Goal: Register for event/course

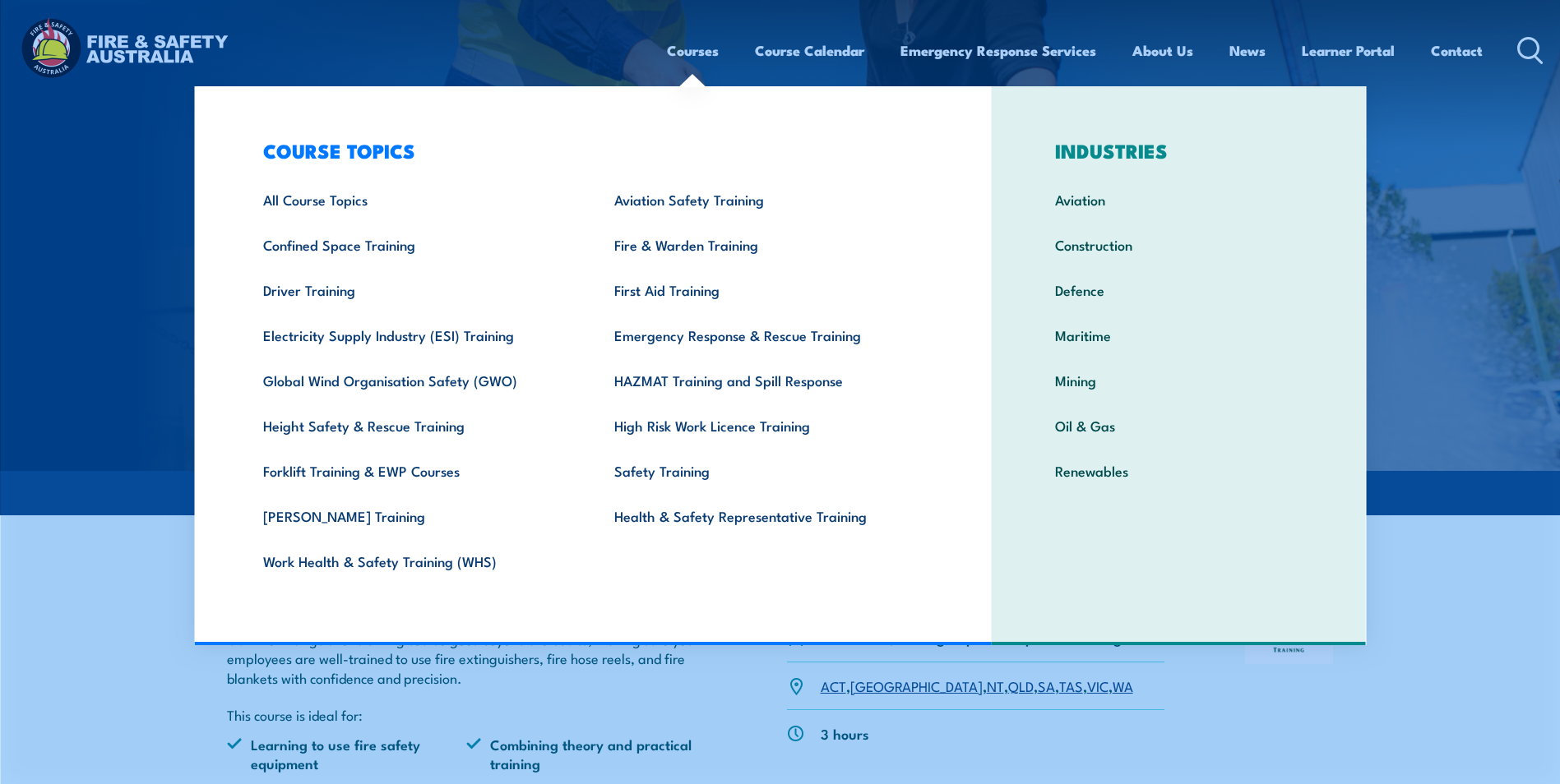
click at [674, 52] on link "Courses" at bounding box center [693, 51] width 52 height 44
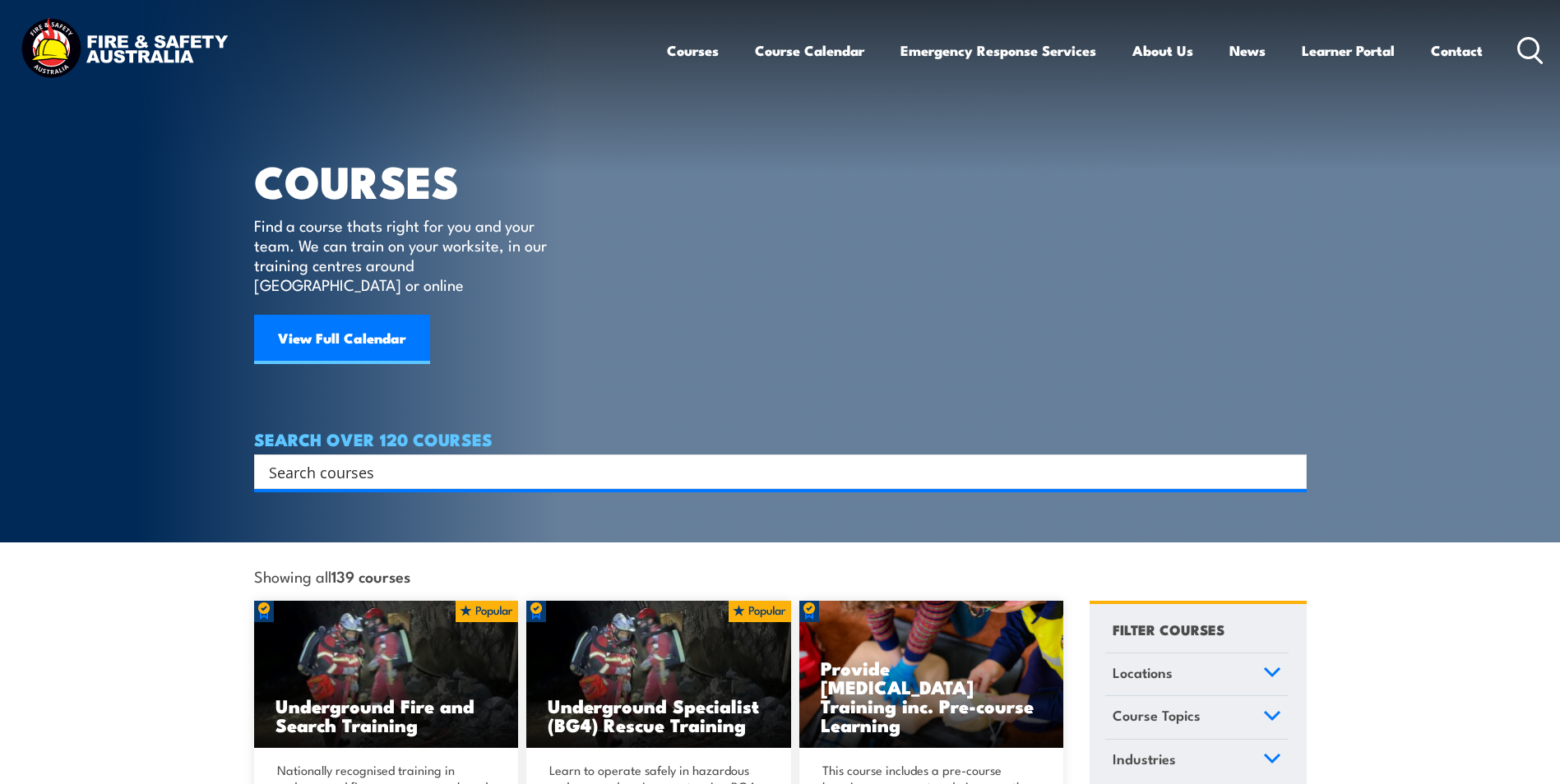
click at [414, 463] on input "Search input" at bounding box center [769, 472] width 1002 height 25
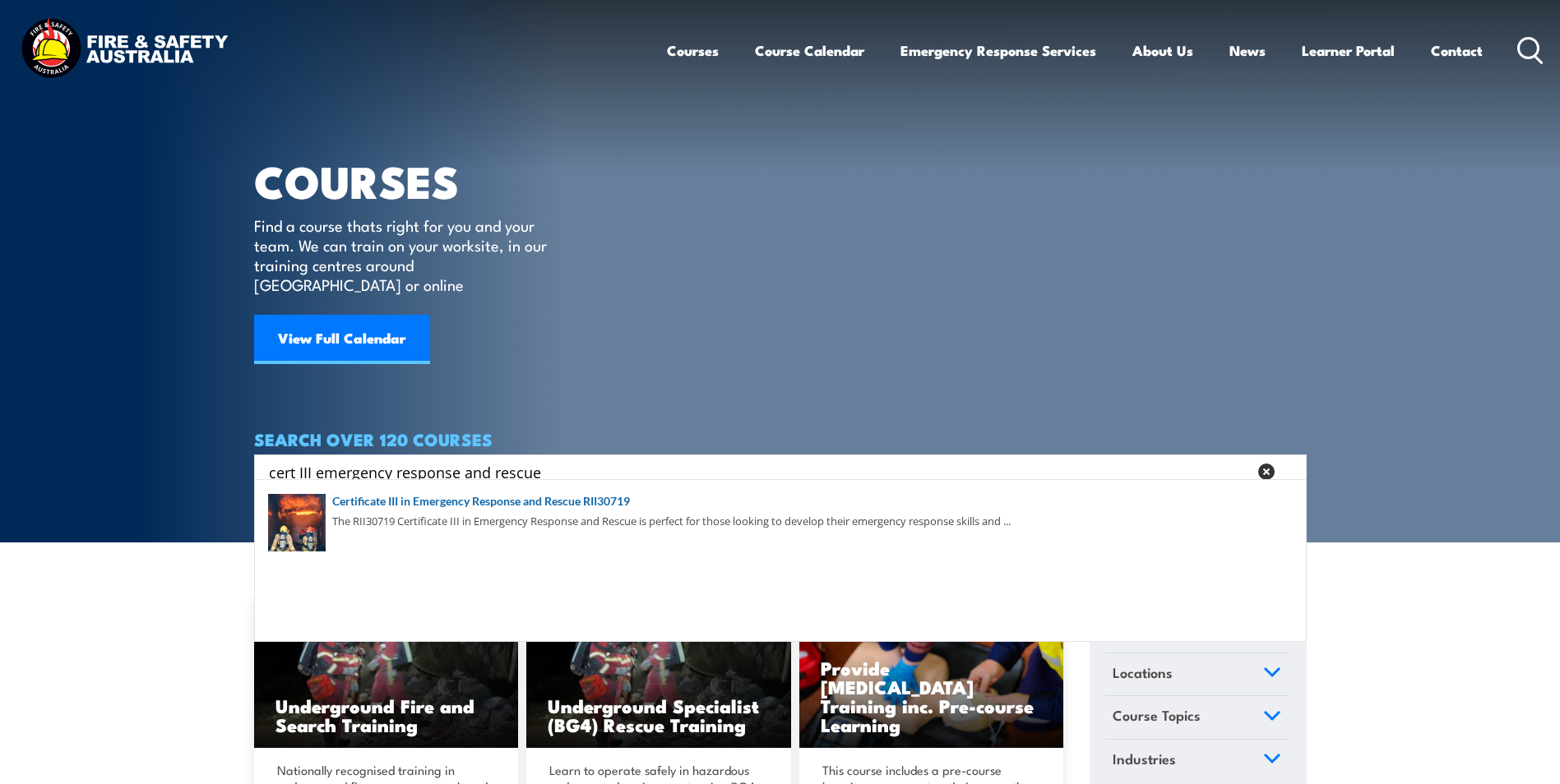
type input "cert III emergency response and rescue"
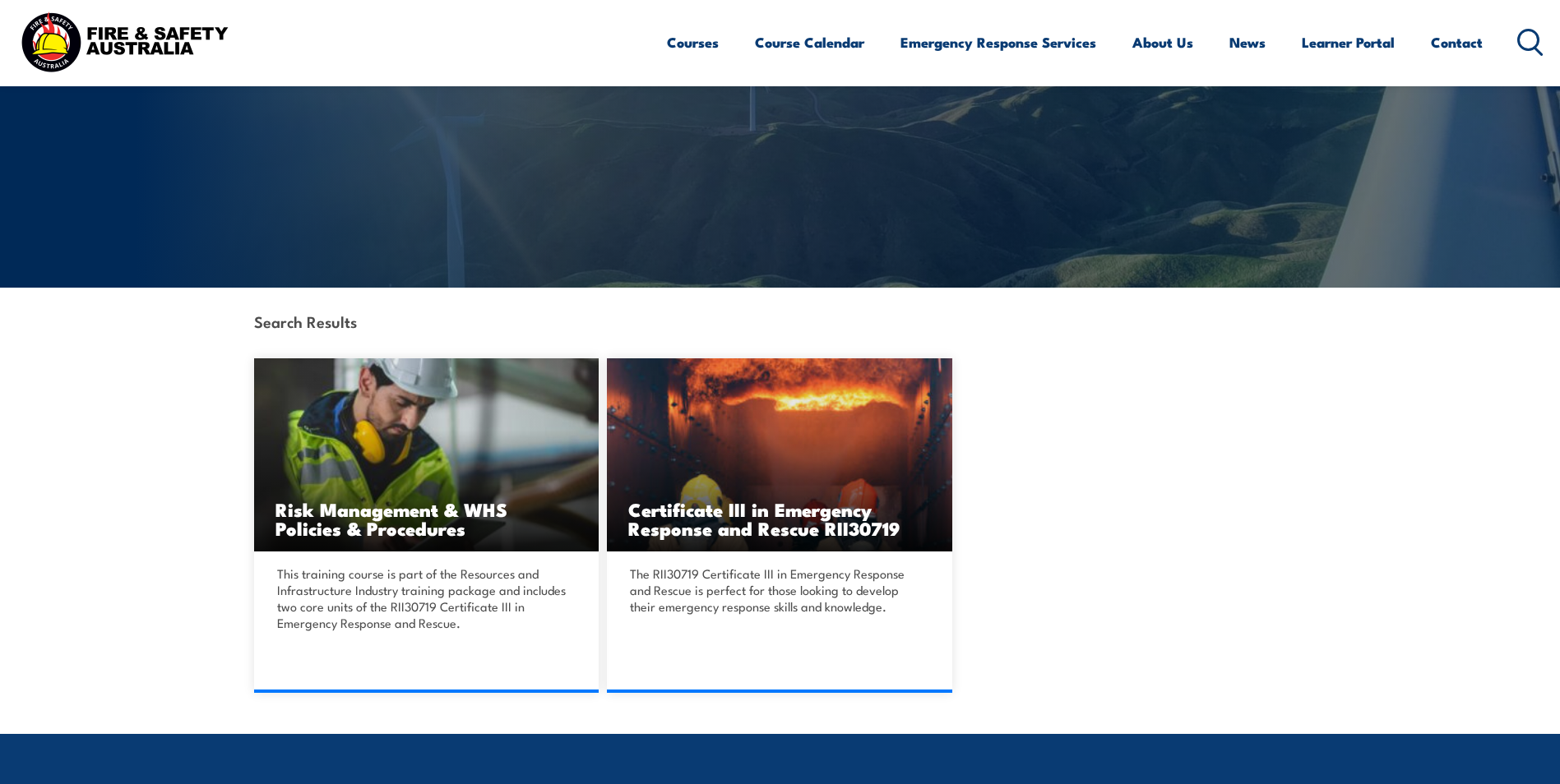
scroll to position [246, 0]
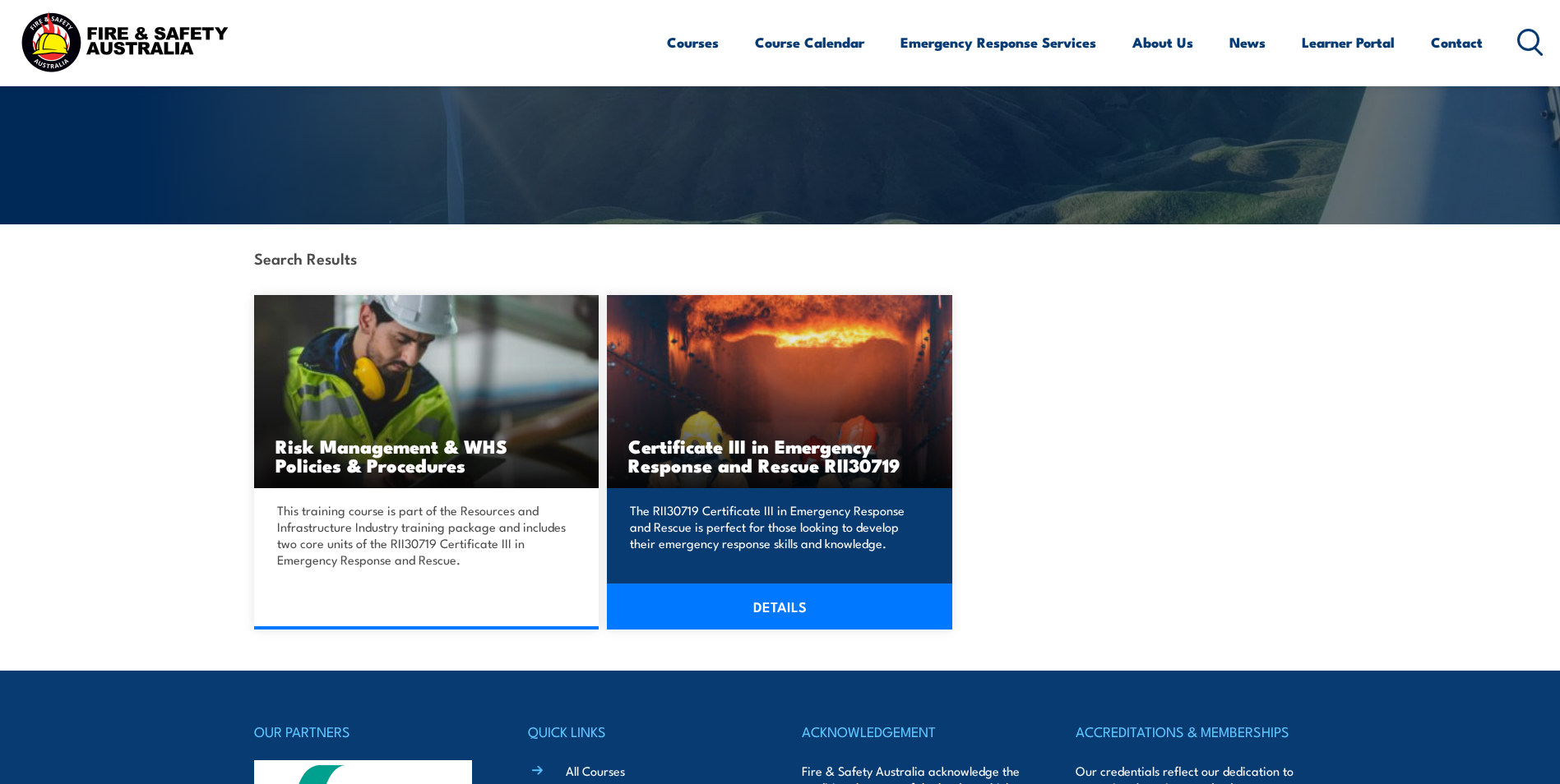
click at [795, 602] on link "DETAILS" at bounding box center [779, 606] width 345 height 46
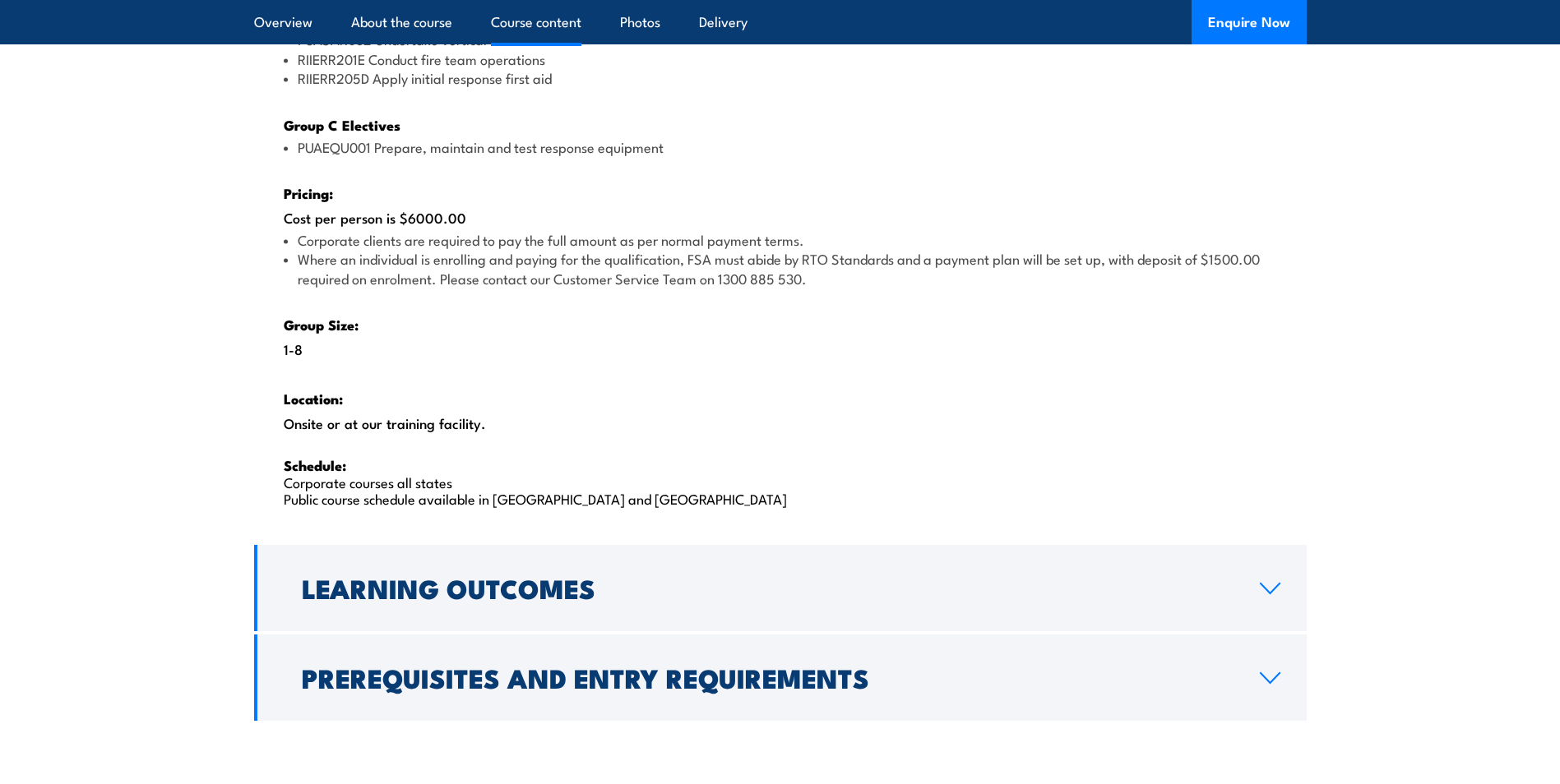
scroll to position [2466, 0]
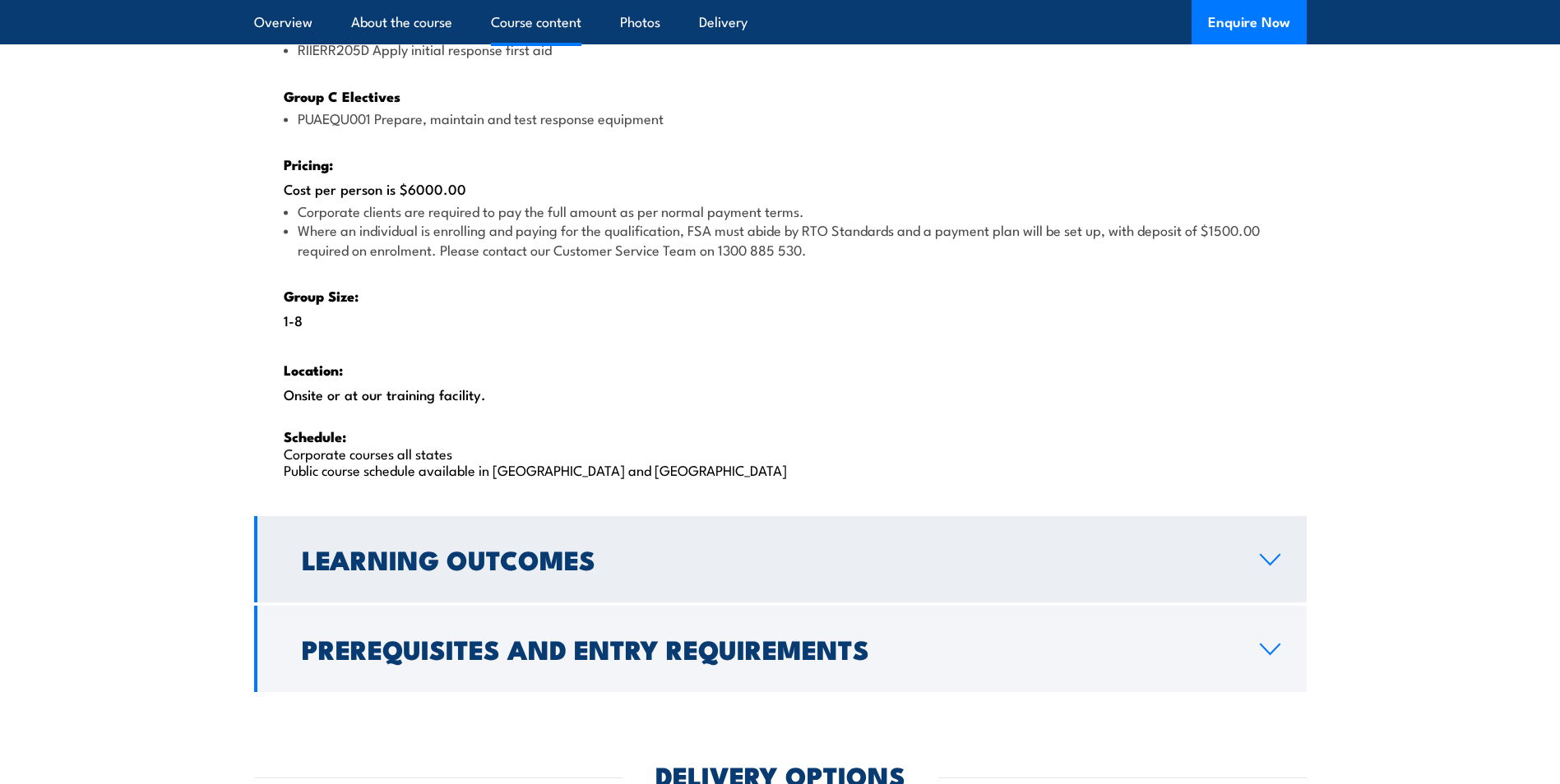
click at [497, 565] on h2 "Learning Outcomes" at bounding box center [768, 559] width 931 height 23
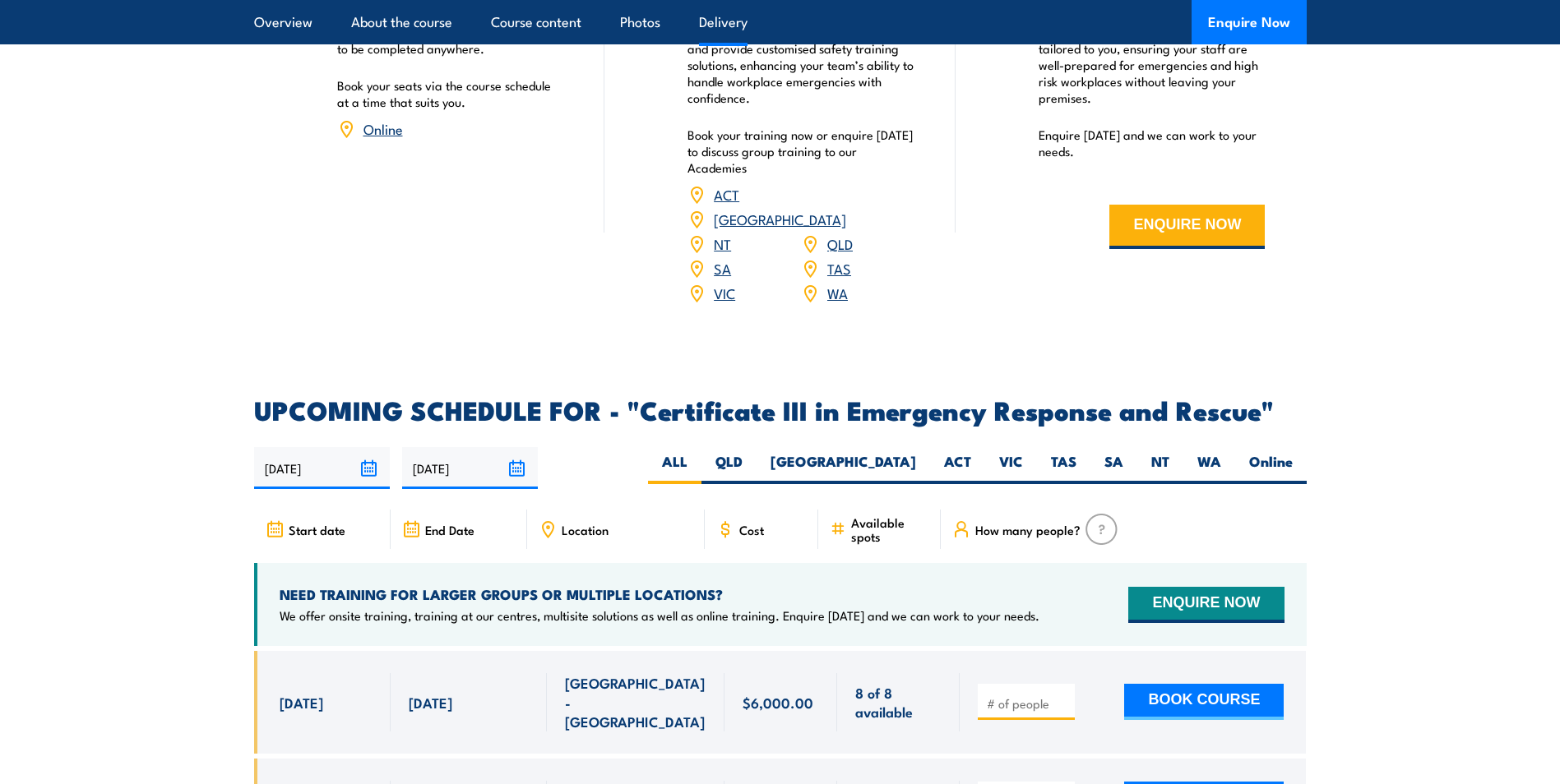
scroll to position [2630, 0]
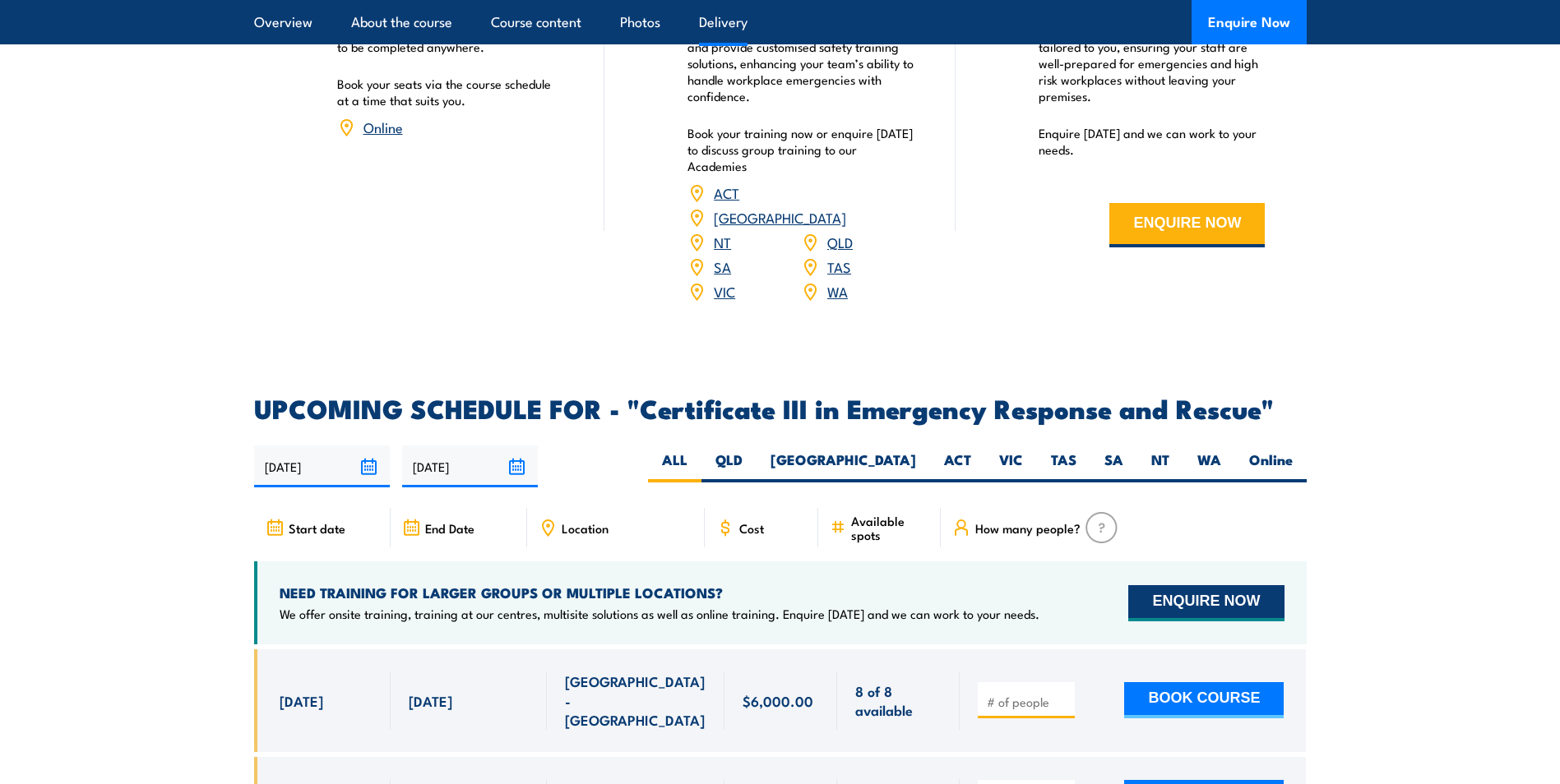
click at [1209, 585] on button "ENQUIRE NOW" at bounding box center [1206, 603] width 156 height 36
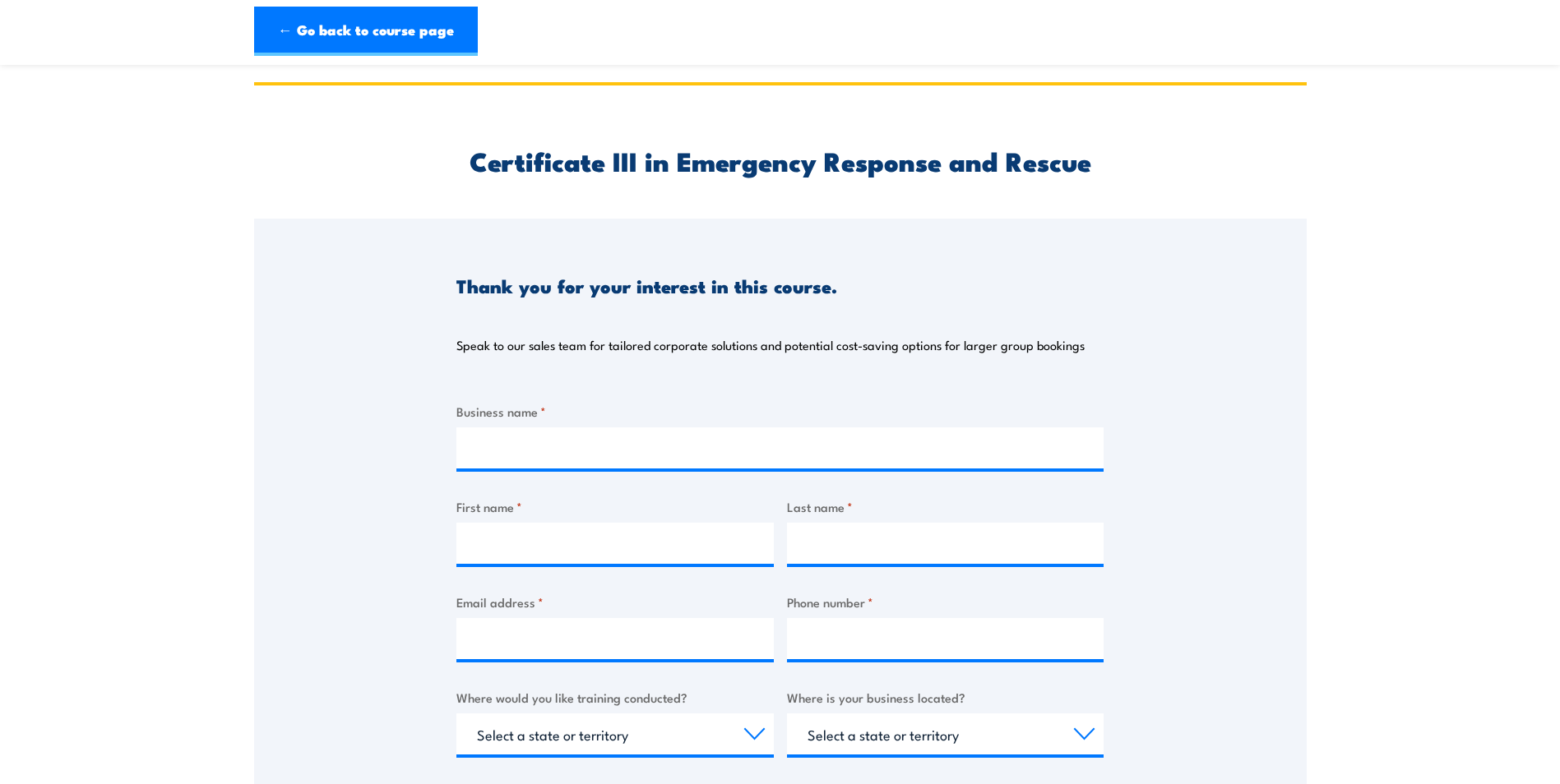
scroll to position [82, 0]
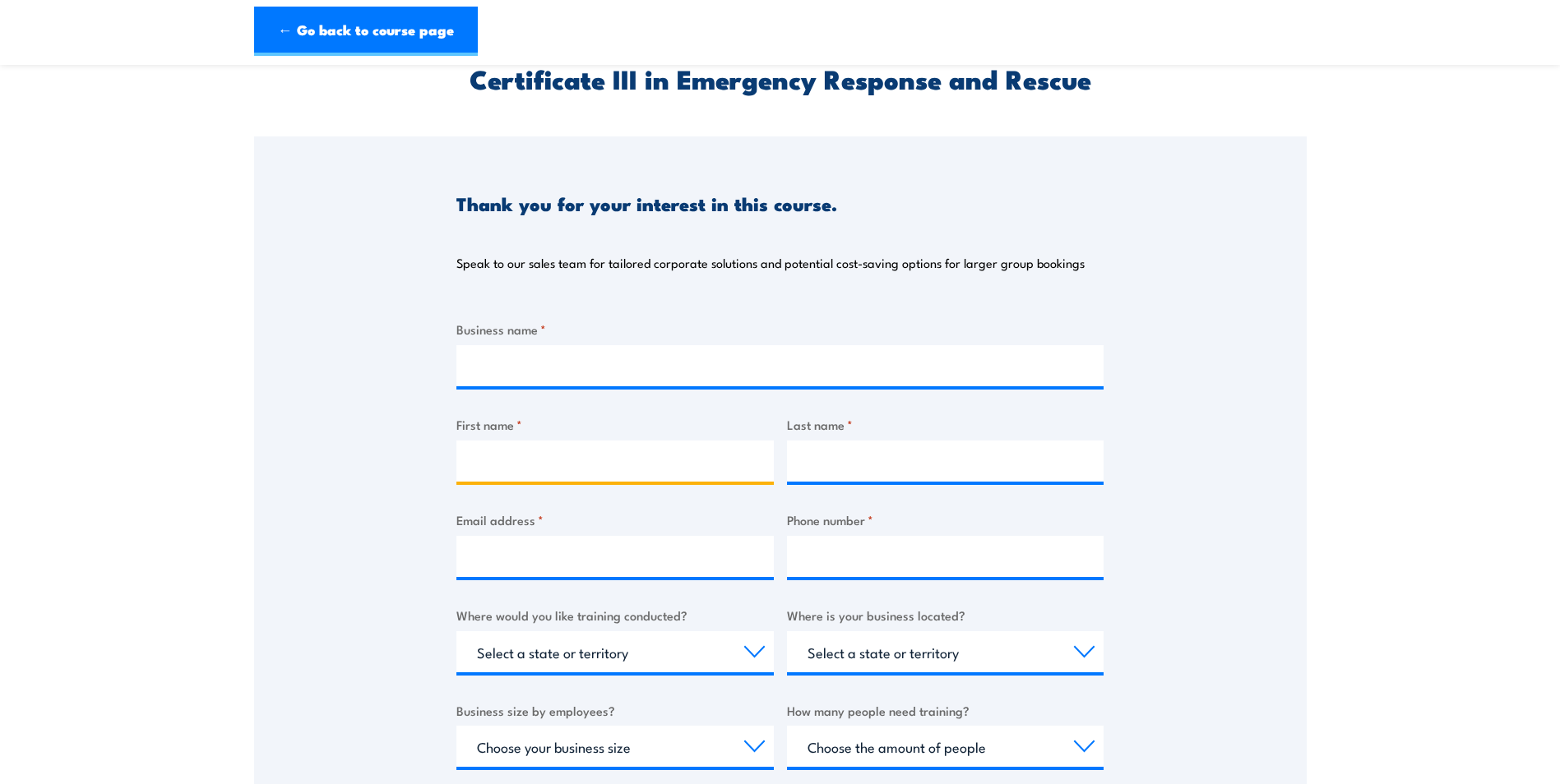
click at [550, 450] on input "First name *" at bounding box center [614, 461] width 318 height 41
type input "[PERSON_NAME]"
click at [836, 461] on input "Last name *" at bounding box center [946, 461] width 318 height 41
type input "[PERSON_NAME]"
click at [678, 564] on input "Email address *" at bounding box center [614, 556] width 318 height 41
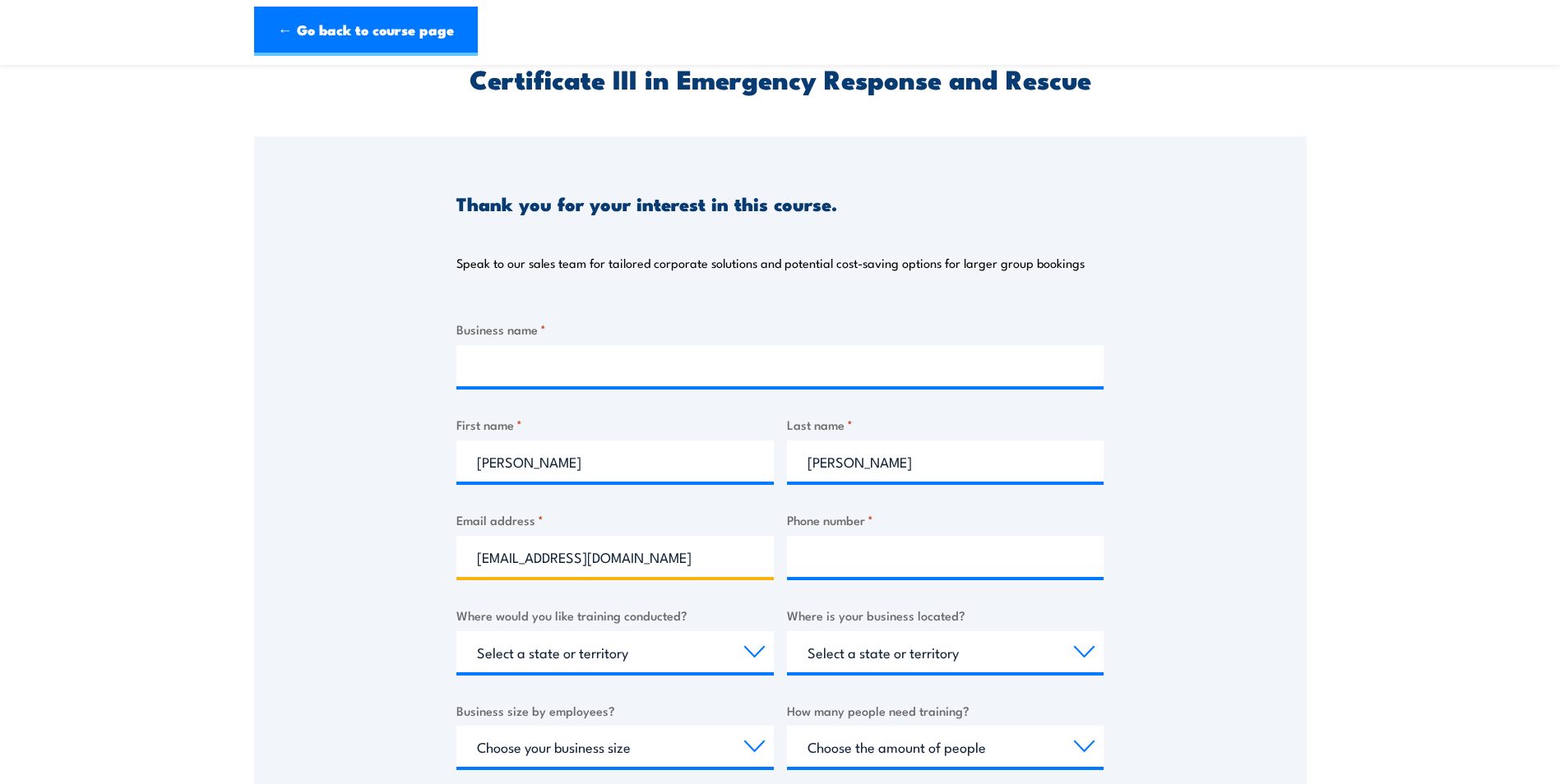
type input "emilyrosephillips@yahoo.com.au"
click at [879, 556] on input "Phone number *" at bounding box center [946, 556] width 318 height 41
type input "0438954013"
click at [747, 656] on select "Select a state or territory Nationally - multiple locations QLD NSW VIC SA ACT …" at bounding box center [614, 651] width 318 height 41
select select "WA"
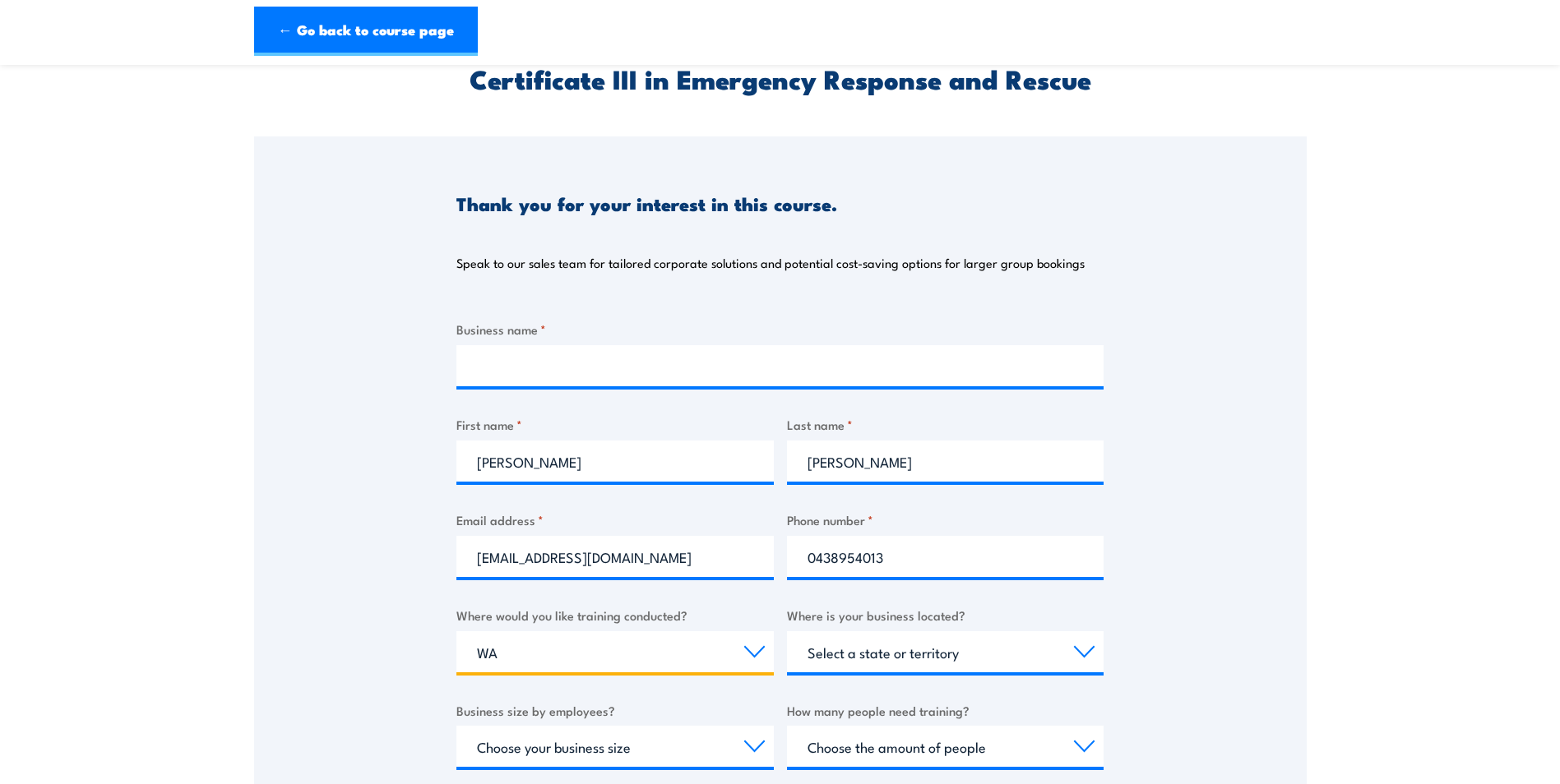
click at [456, 631] on select "Select a state or territory Nationally - multiple locations QLD NSW VIC SA ACT …" at bounding box center [614, 651] width 318 height 41
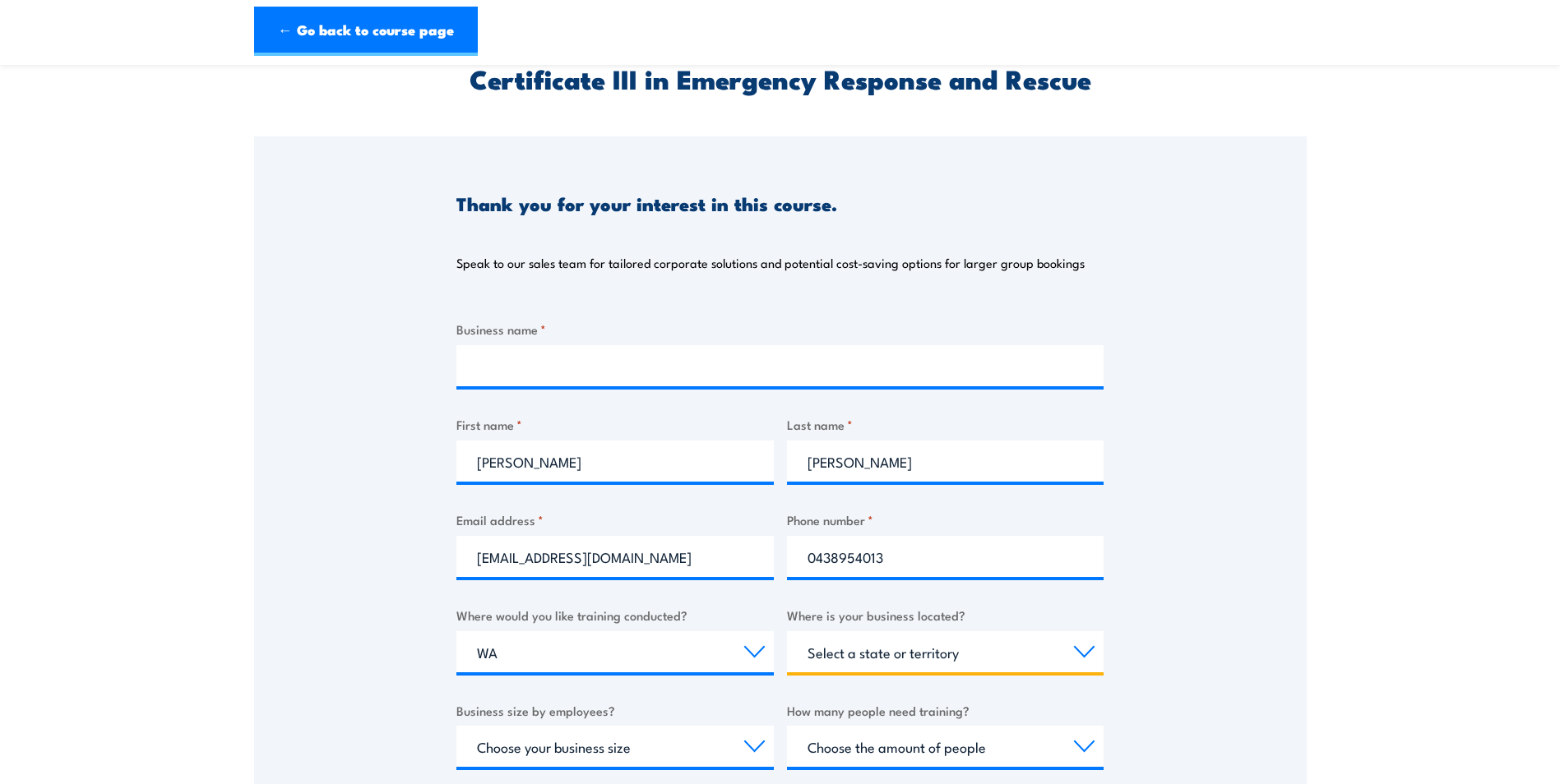
click at [901, 654] on select "Select a state or territory QLD NSW VIC SA ACT WA TAS NT" at bounding box center [946, 651] width 318 height 41
select select "WA"
click at [787, 631] on select "Select a state or territory QLD NSW VIC SA ACT WA TAS NT" at bounding box center [946, 651] width 318 height 41
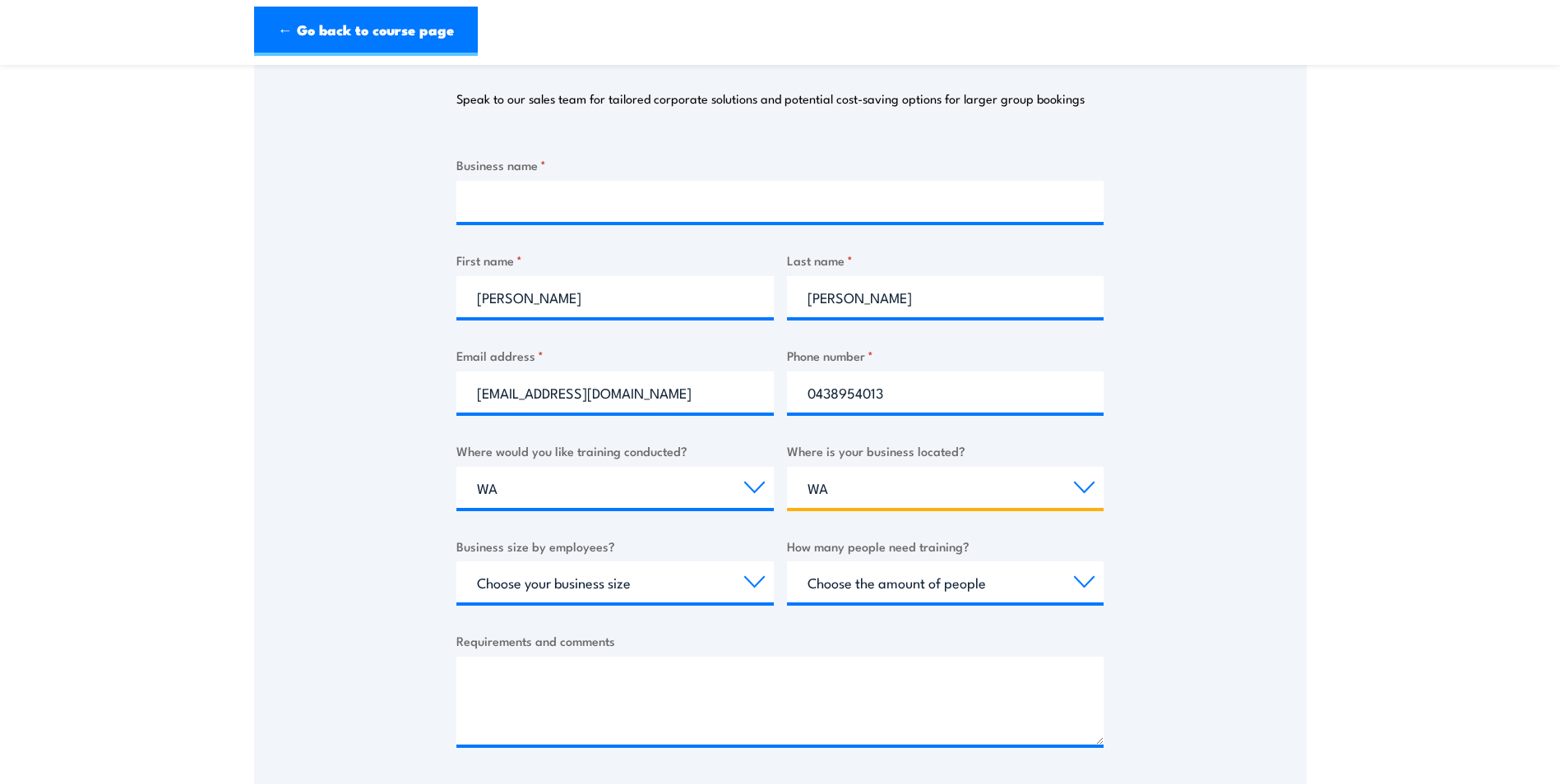
scroll to position [0, 0]
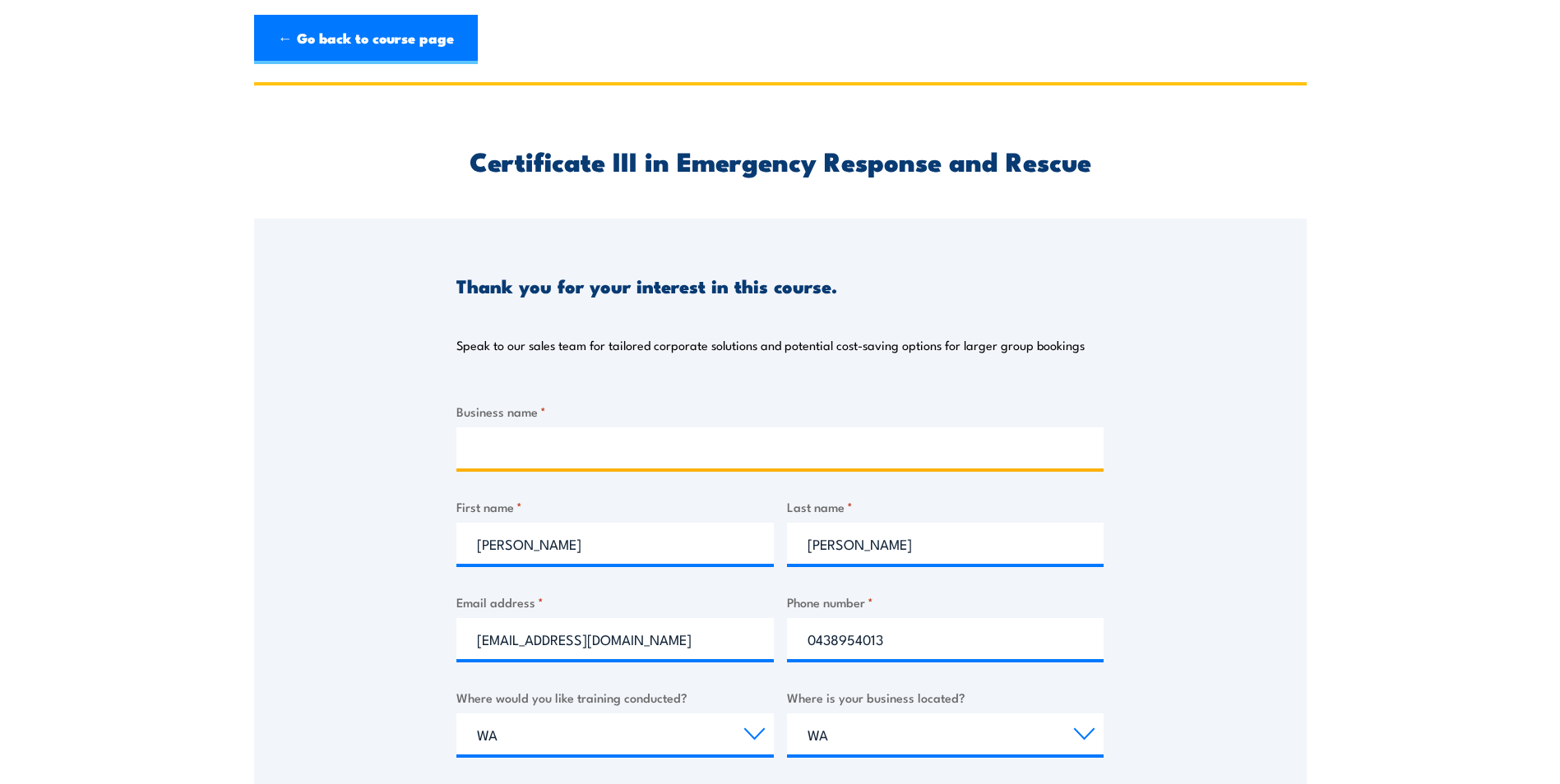
click at [625, 438] on input "Business name *" at bounding box center [779, 448] width 647 height 41
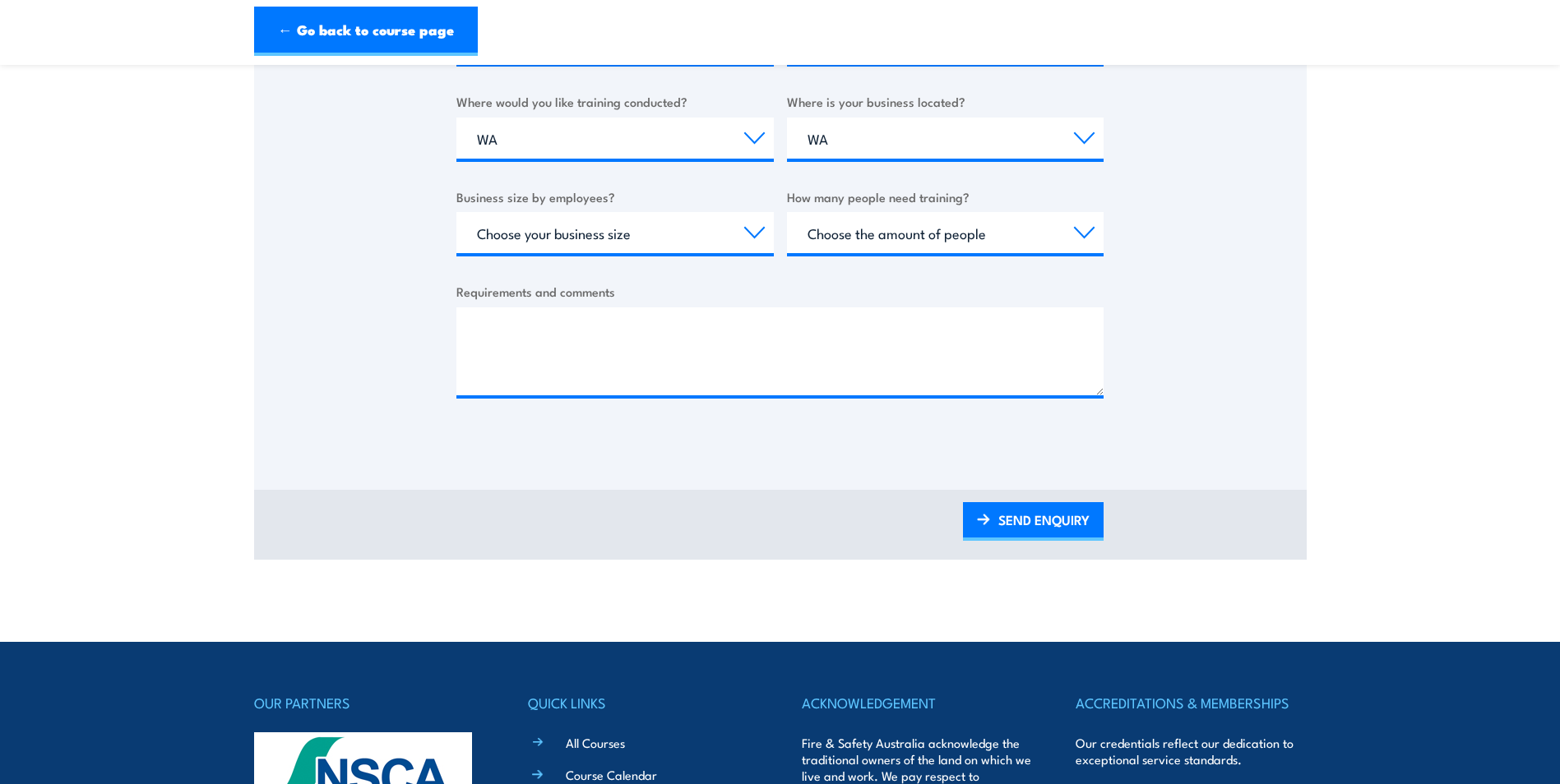
scroll to position [493, 0]
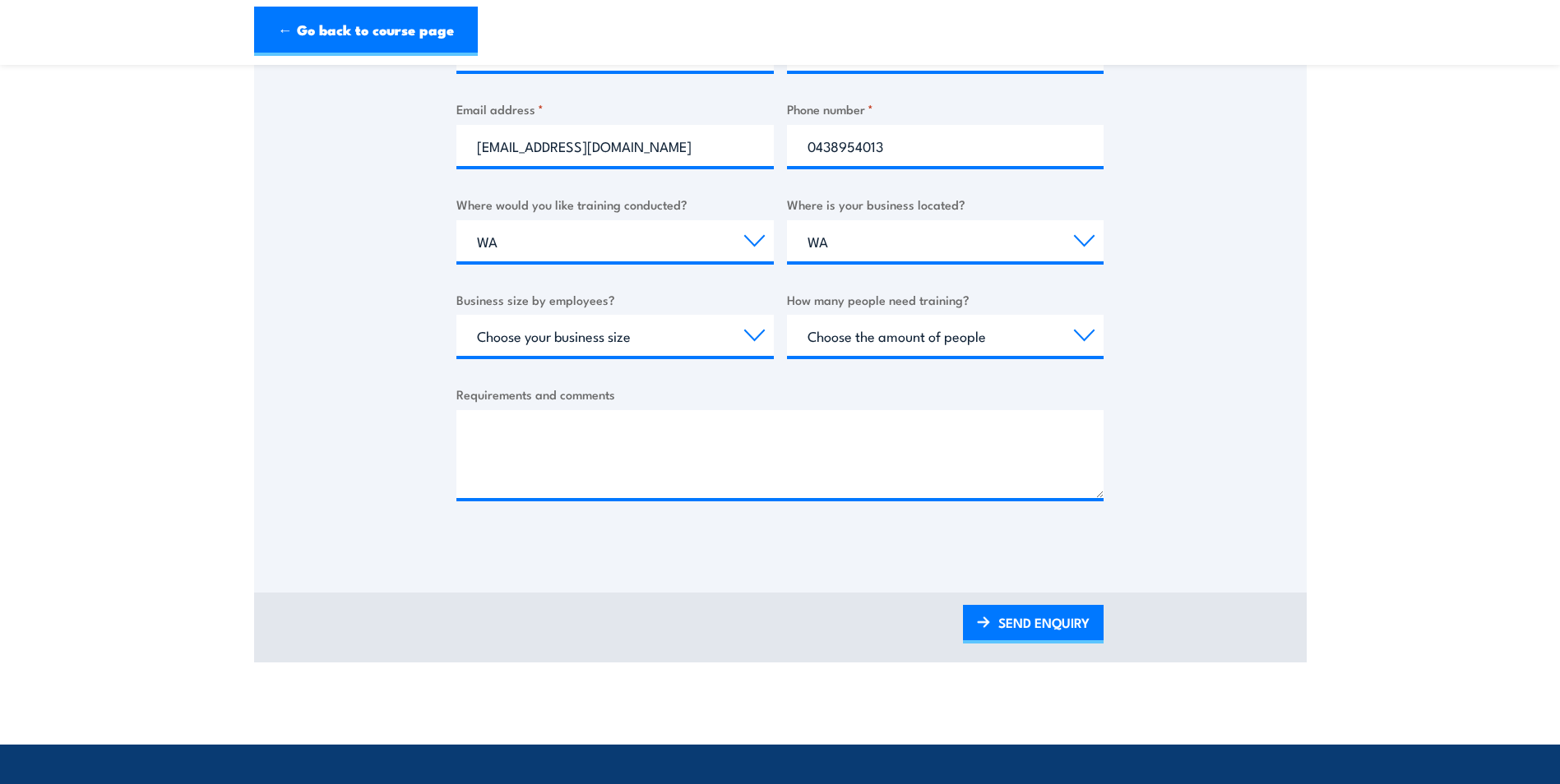
type input "Nil"
drag, startPoint x: 560, startPoint y: 435, endPoint x: 551, endPoint y: 434, distance: 9.1
click at [560, 434] on textarea "Requirements and comments" at bounding box center [779, 454] width 647 height 88
drag, startPoint x: 541, startPoint y: 437, endPoint x: 517, endPoint y: 439, distance: 24.1
click at [517, 439] on textarea "HI, am am in the process of sourcing" at bounding box center [779, 454] width 647 height 88
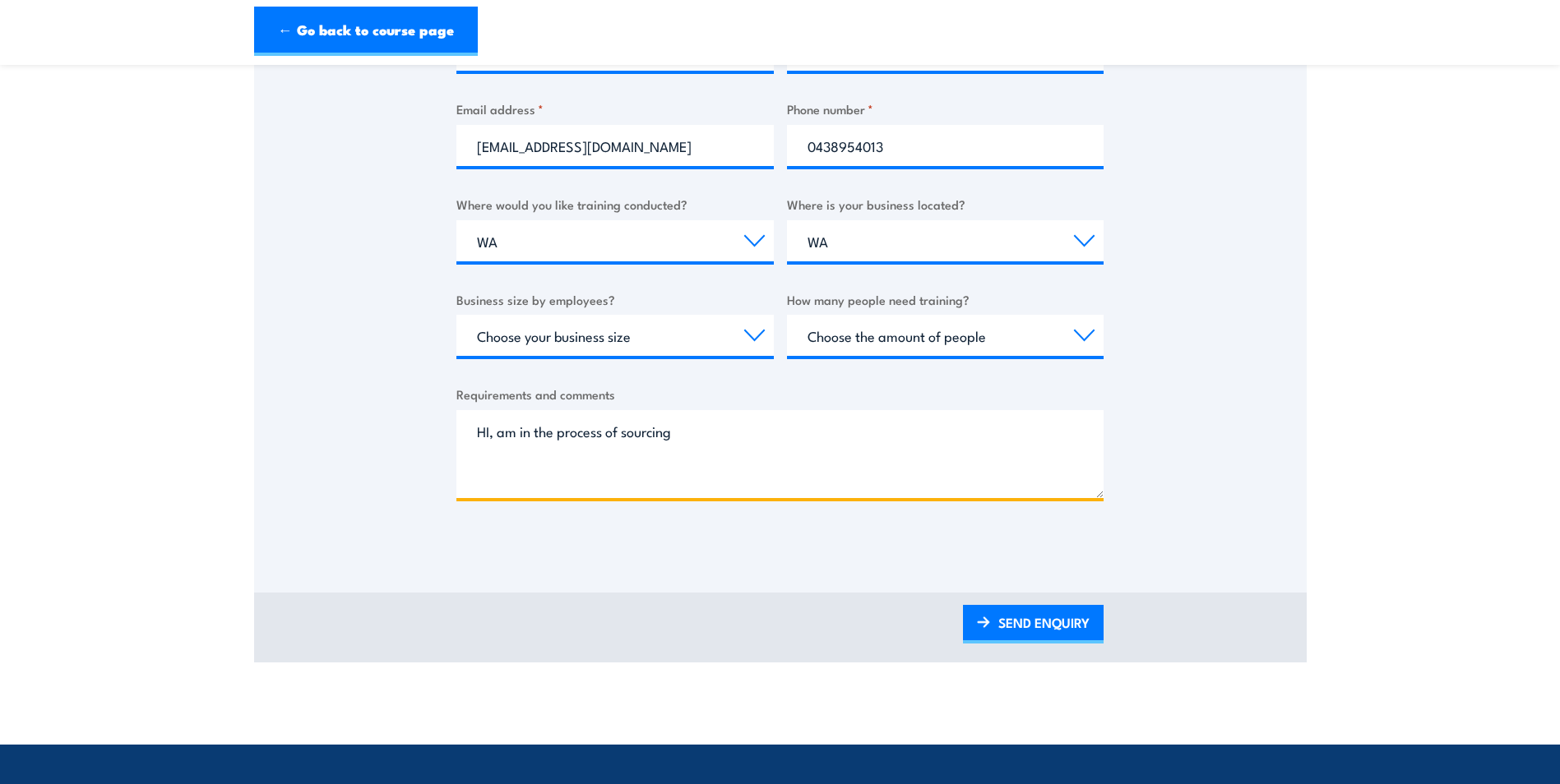
click at [717, 435] on textarea "HI, am in the process of sourcing" at bounding box center [779, 454] width 647 height 88
click at [612, 477] on textarea "HI, am in the process of sourcing employment on as a mine site medic and am int…" at bounding box center [779, 454] width 647 height 88
type textarea "HI, am in the process of sourcing employment on as a mine site medic and am int…"
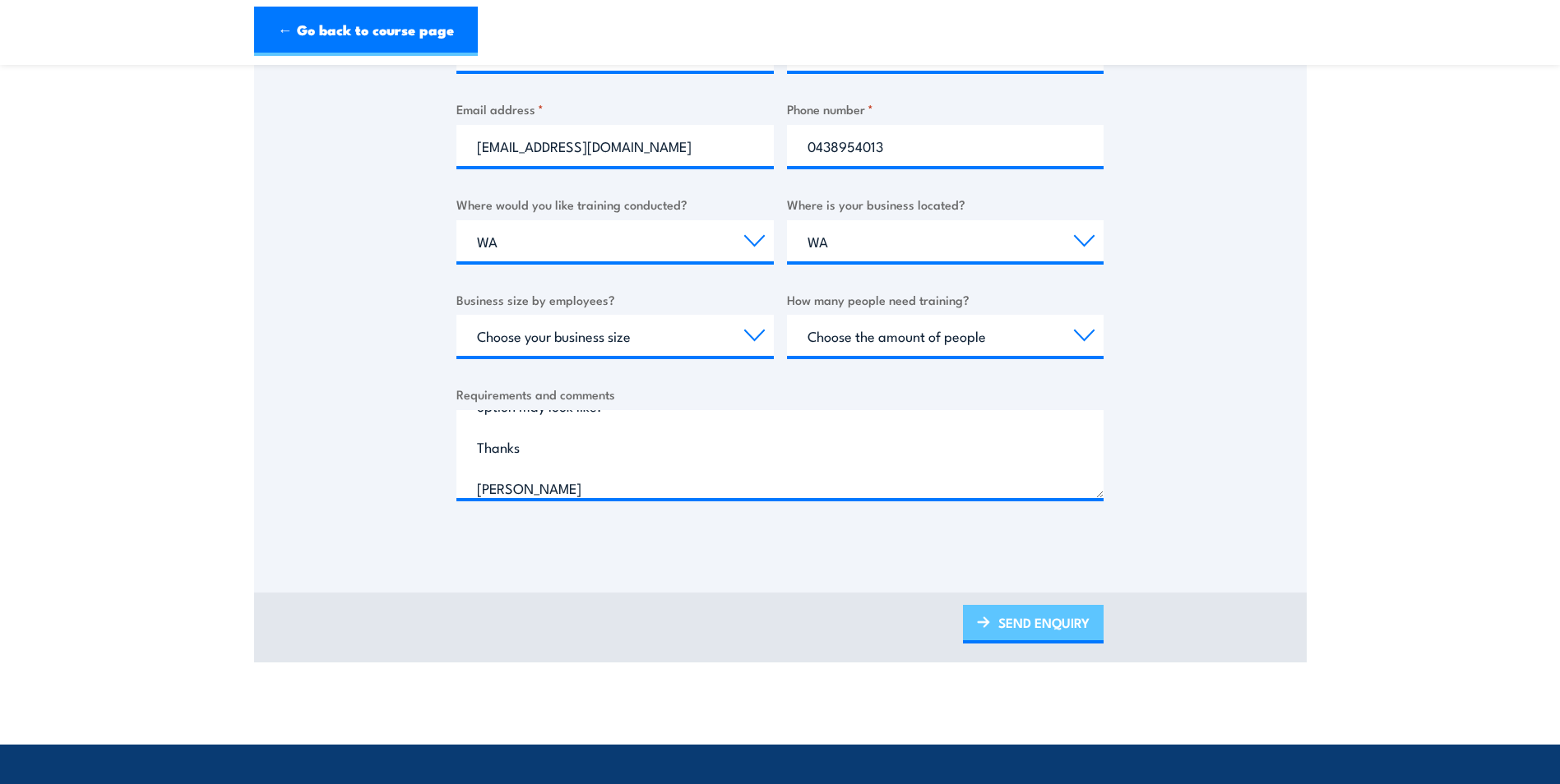
click at [1057, 632] on link "SEND ENQUIRY" at bounding box center [1034, 624] width 141 height 39
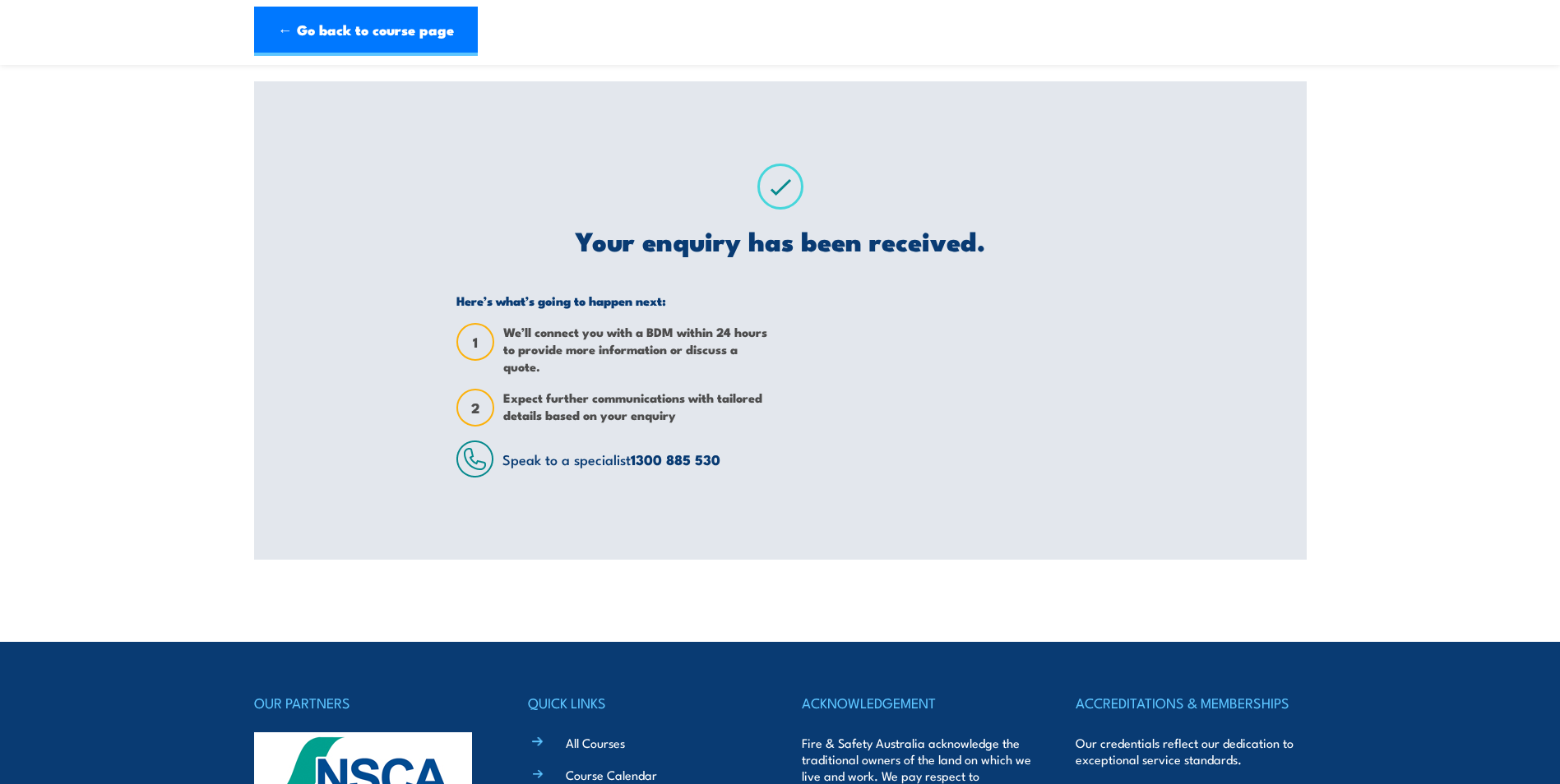
scroll to position [0, 0]
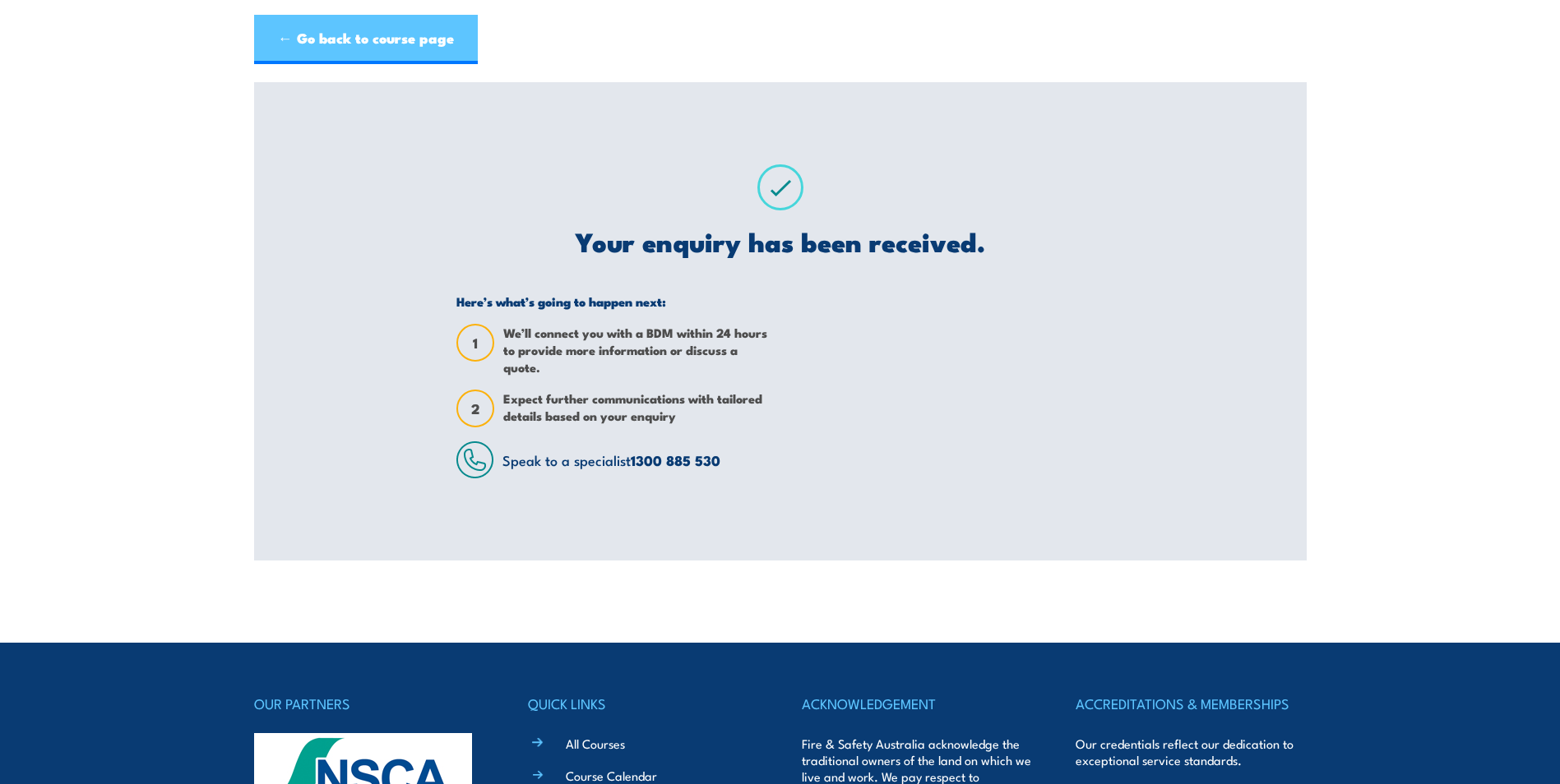
click at [421, 28] on link "← Go back to course page" at bounding box center [366, 40] width 224 height 49
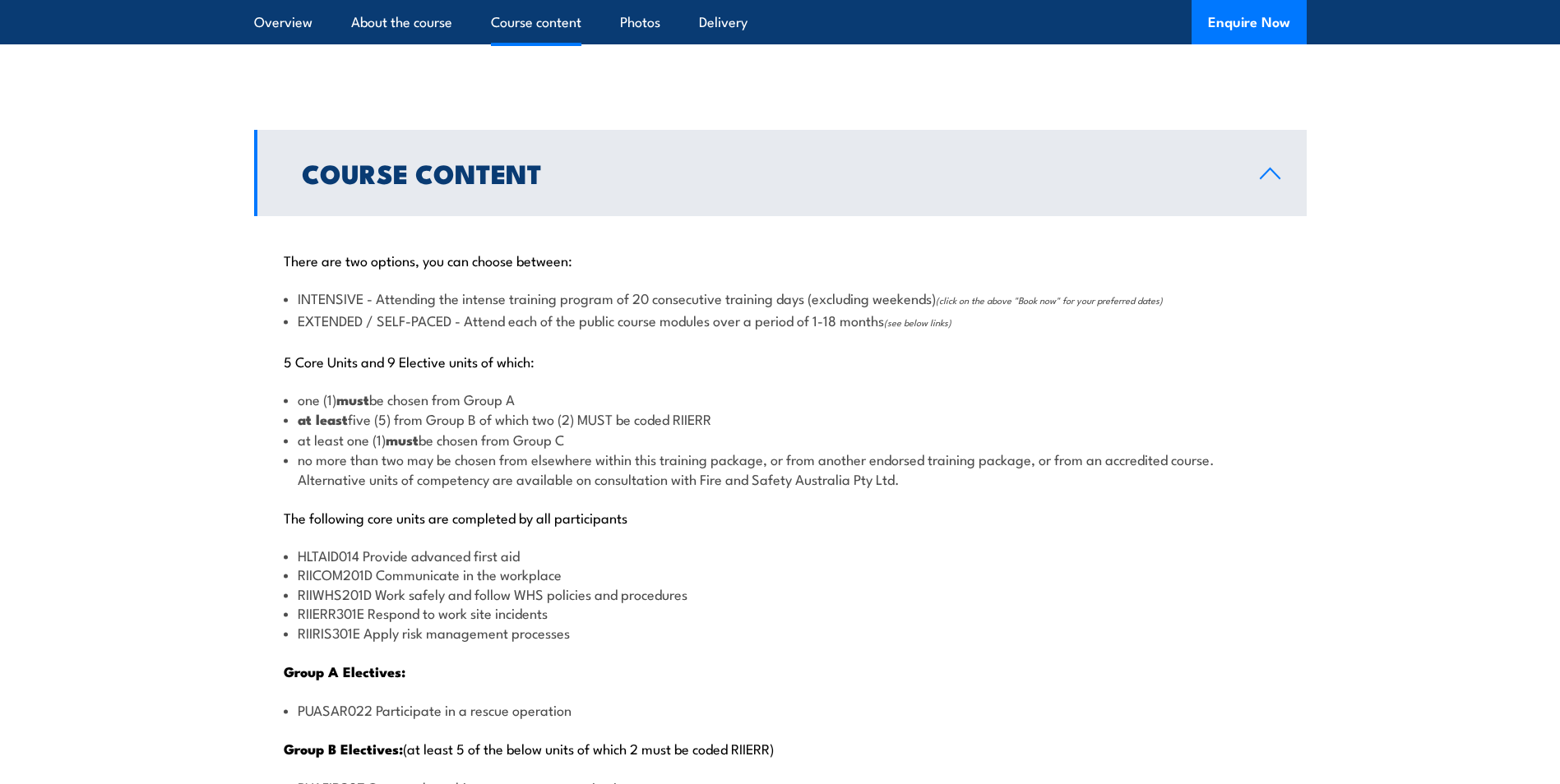
scroll to position [1562, 0]
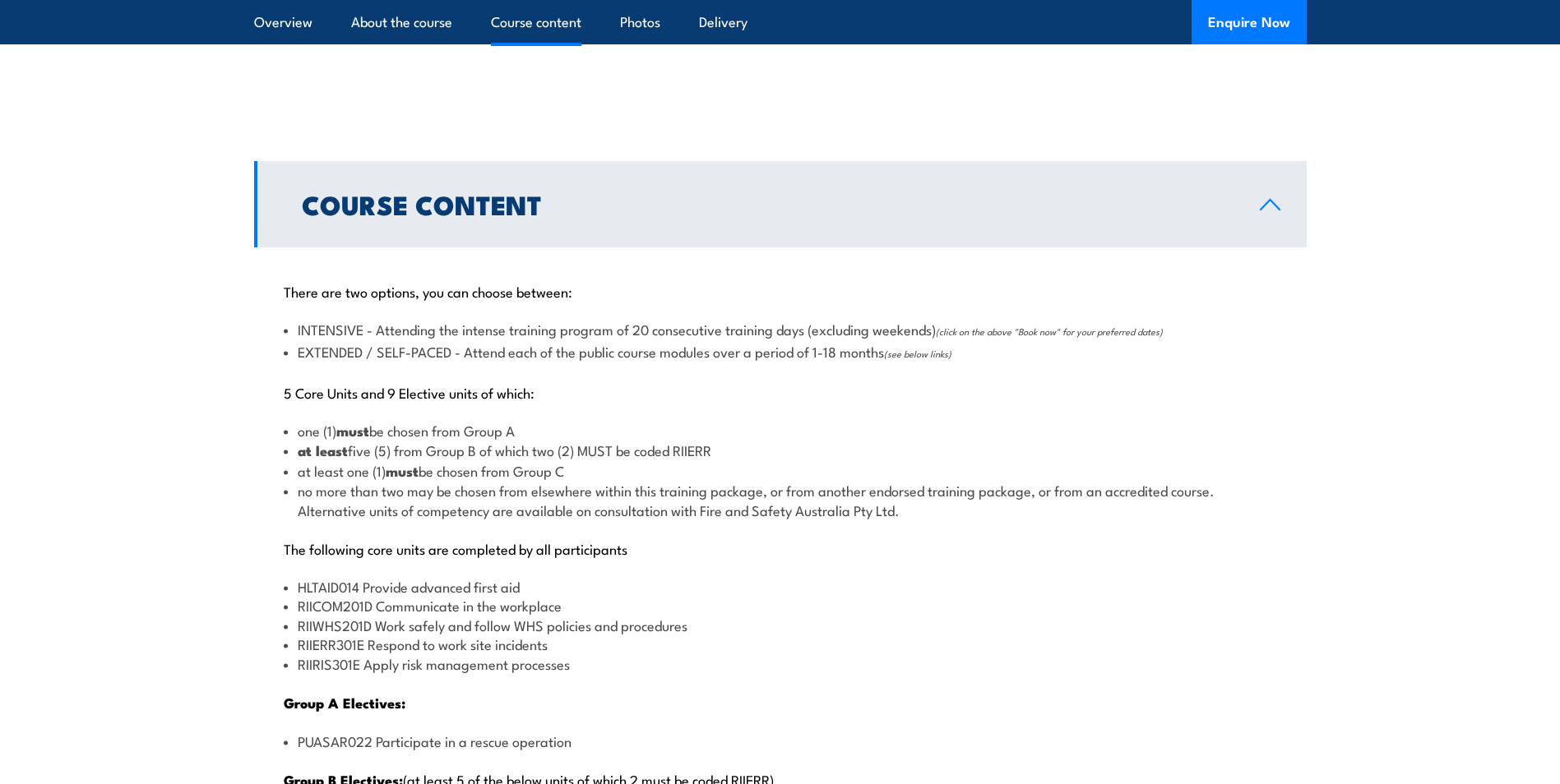
click at [930, 355] on span "(see below links)" at bounding box center [917, 353] width 68 height 13
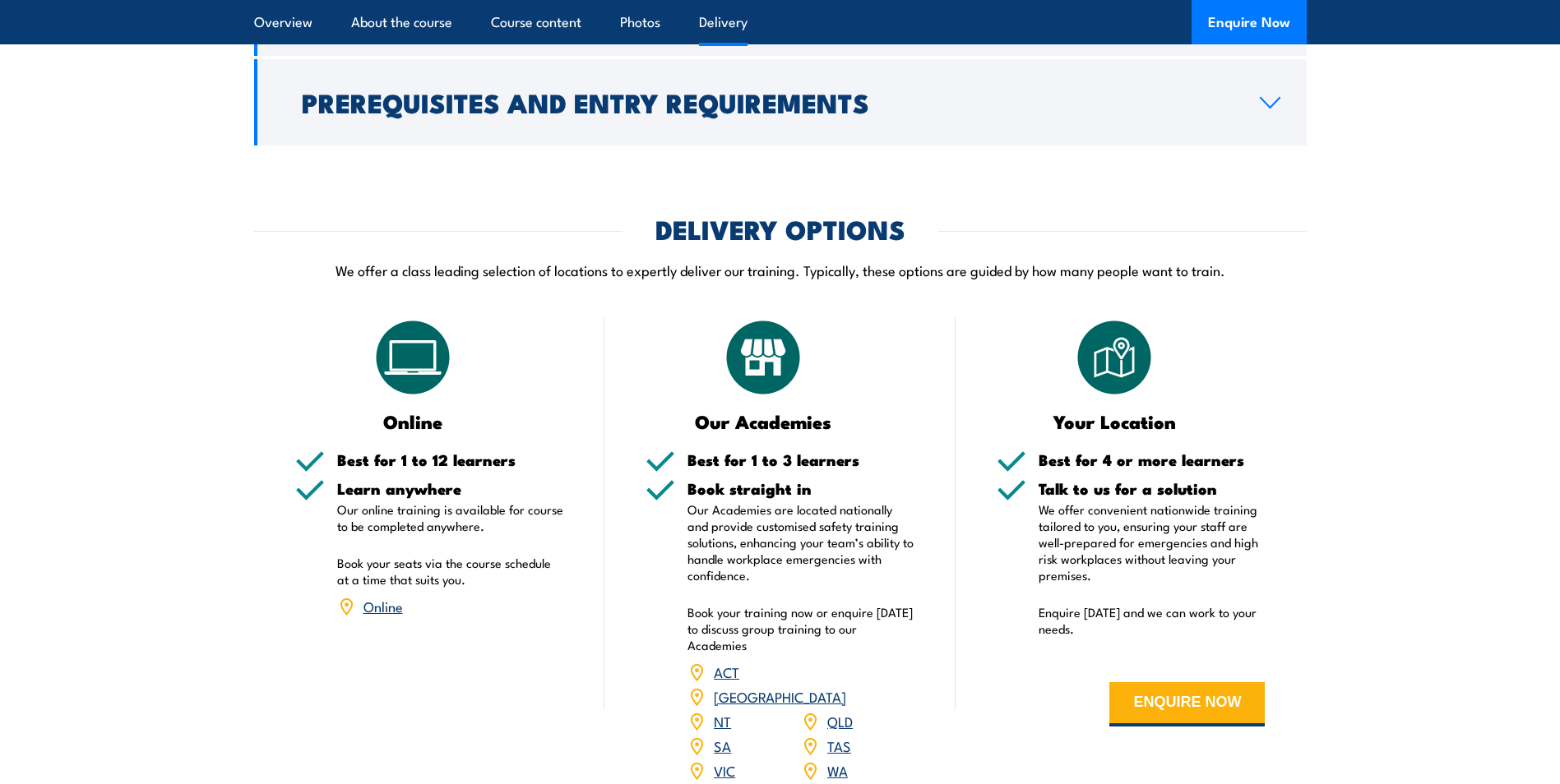
scroll to position [3041, 0]
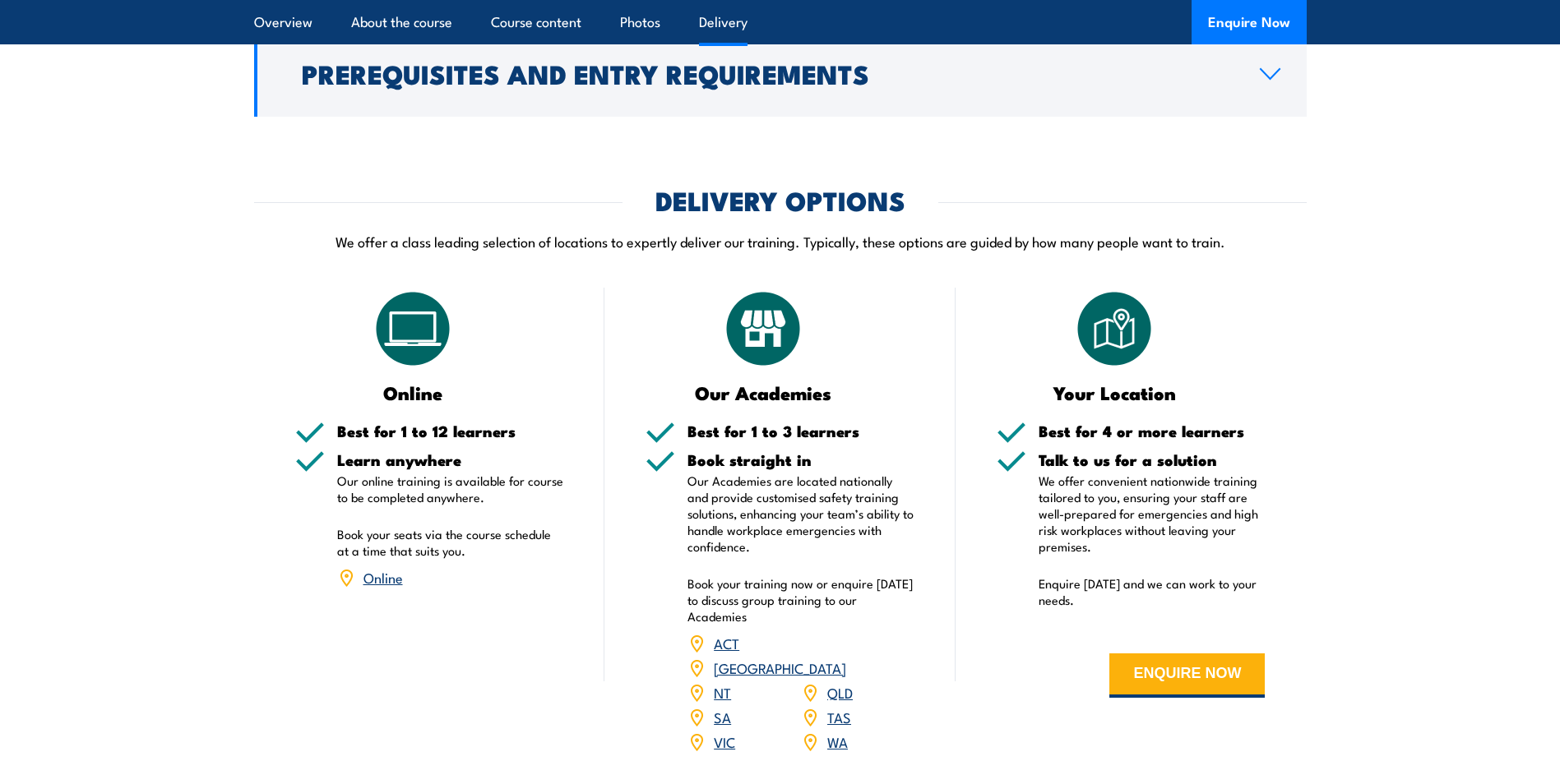
click at [390, 579] on link "Online" at bounding box center [383, 577] width 40 height 19
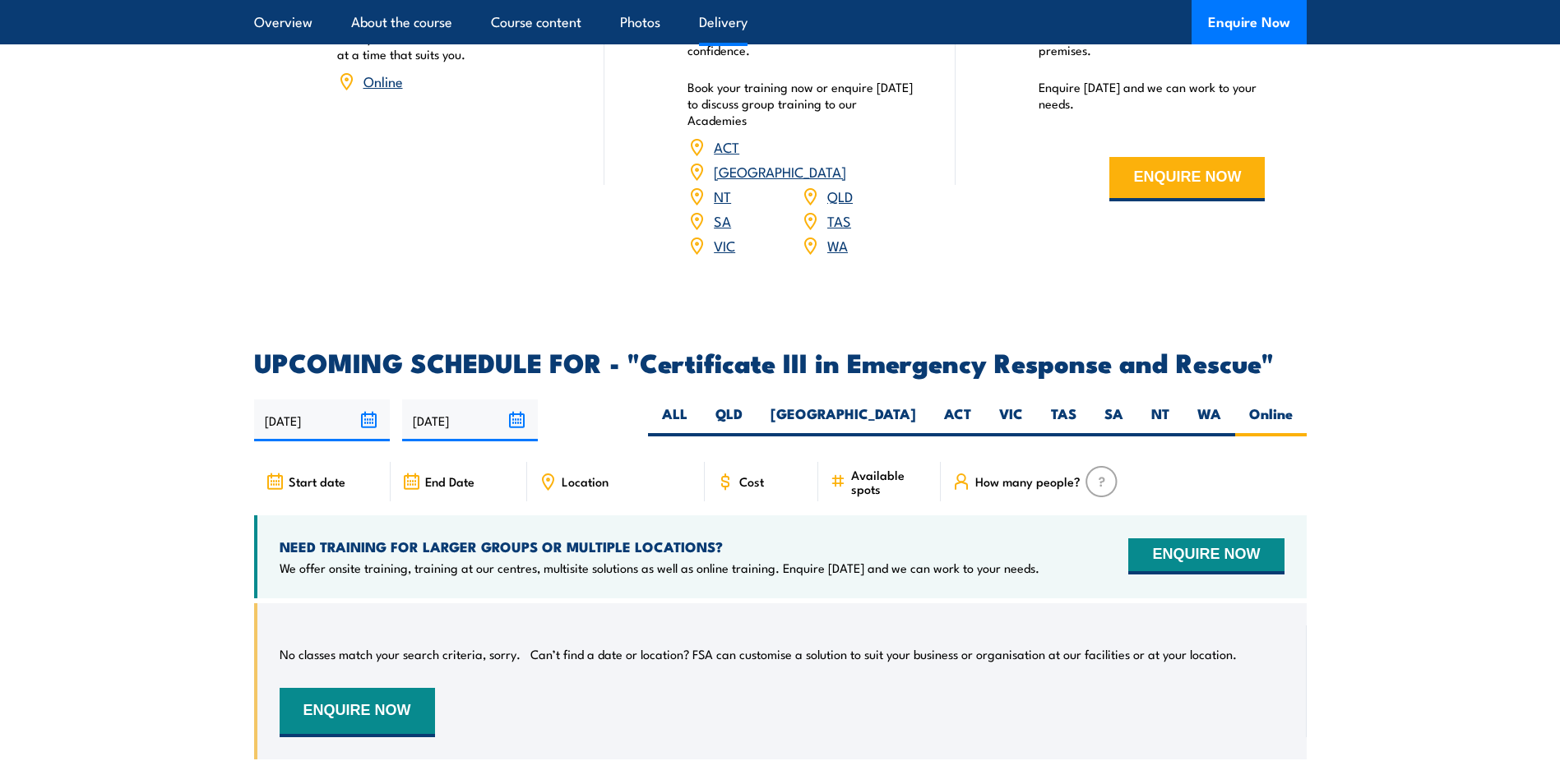
scroll to position [3535, 0]
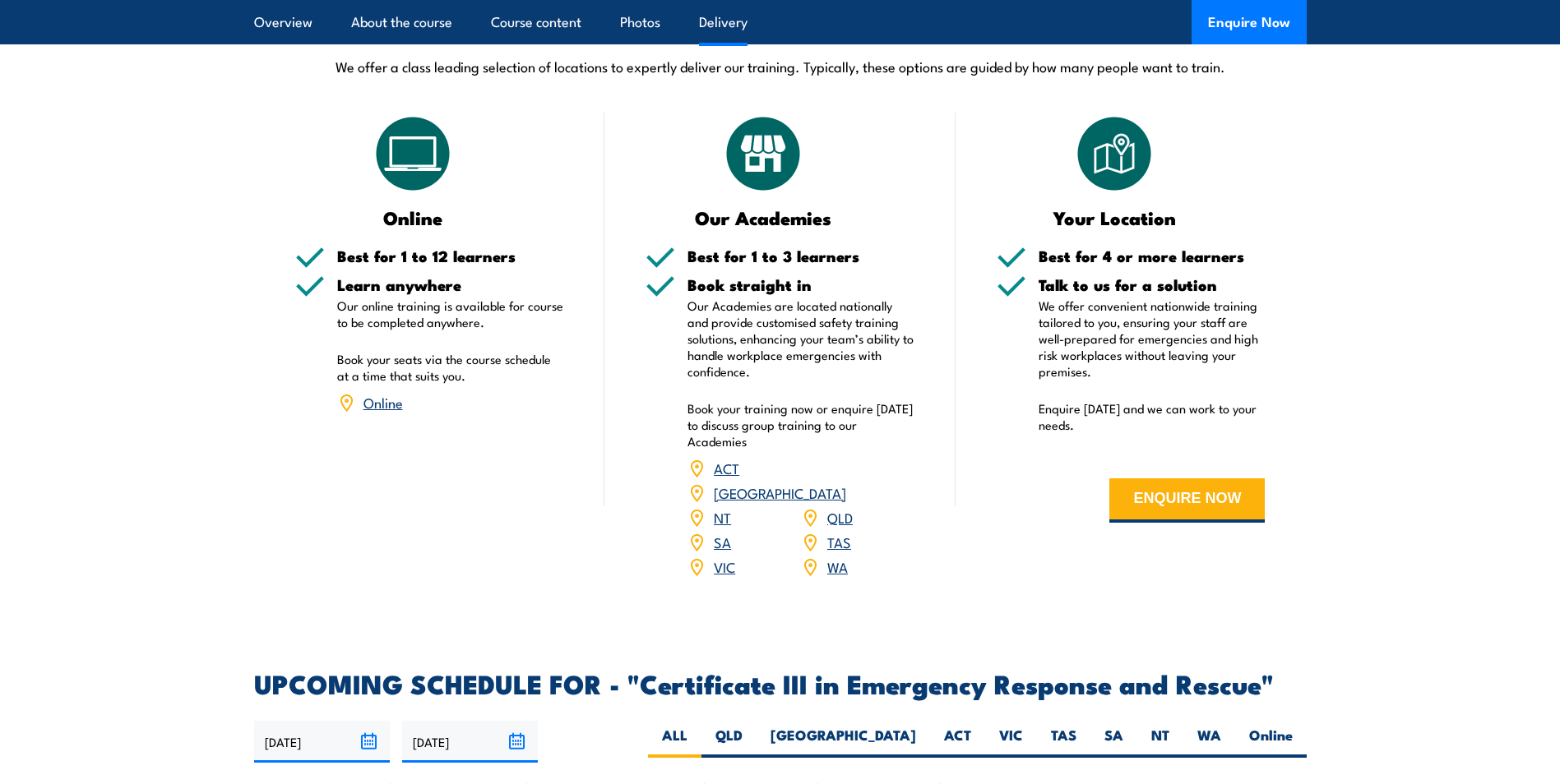
scroll to position [3214, 0]
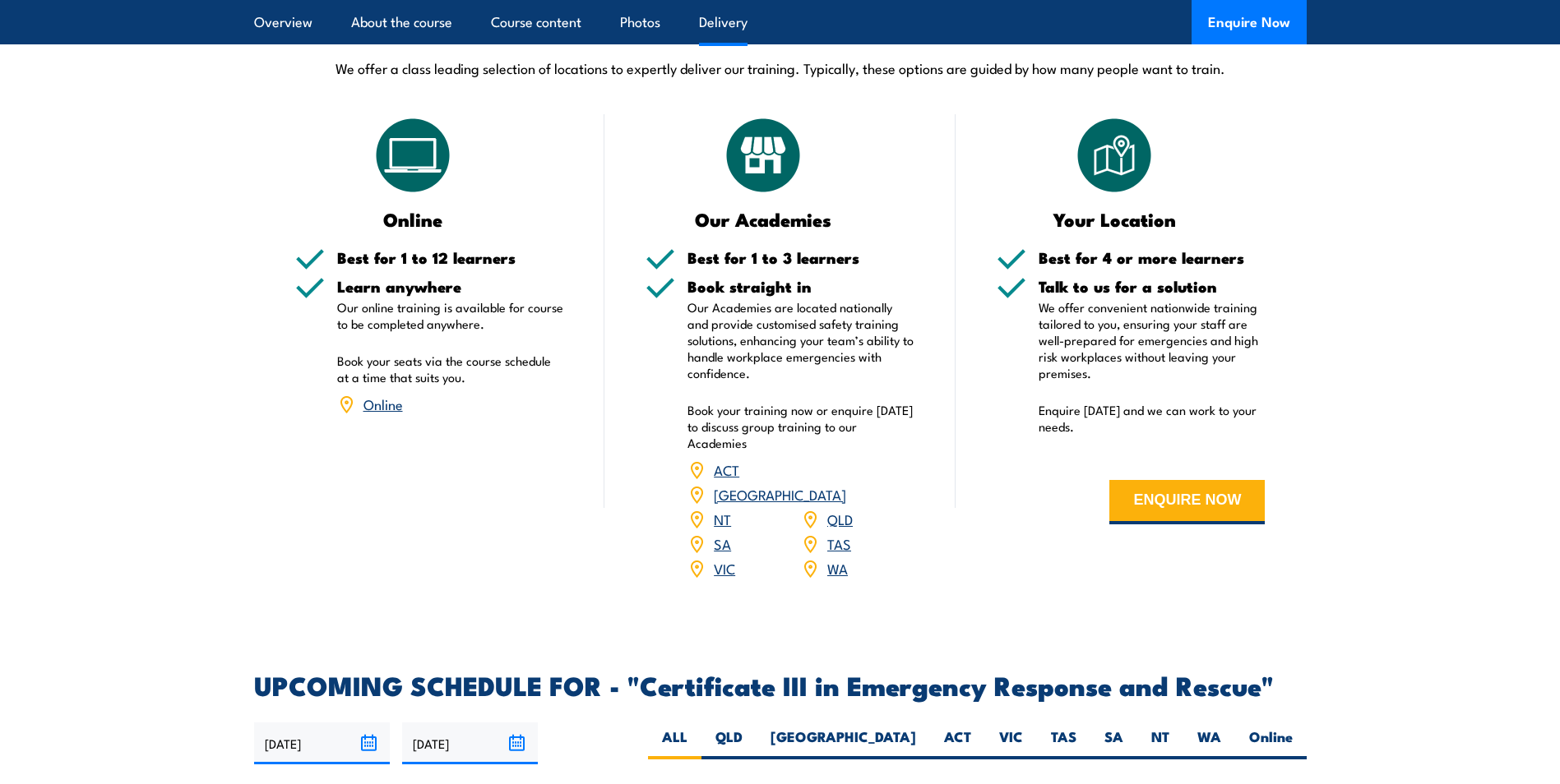
click at [835, 558] on link "WA" at bounding box center [837, 568] width 20 height 19
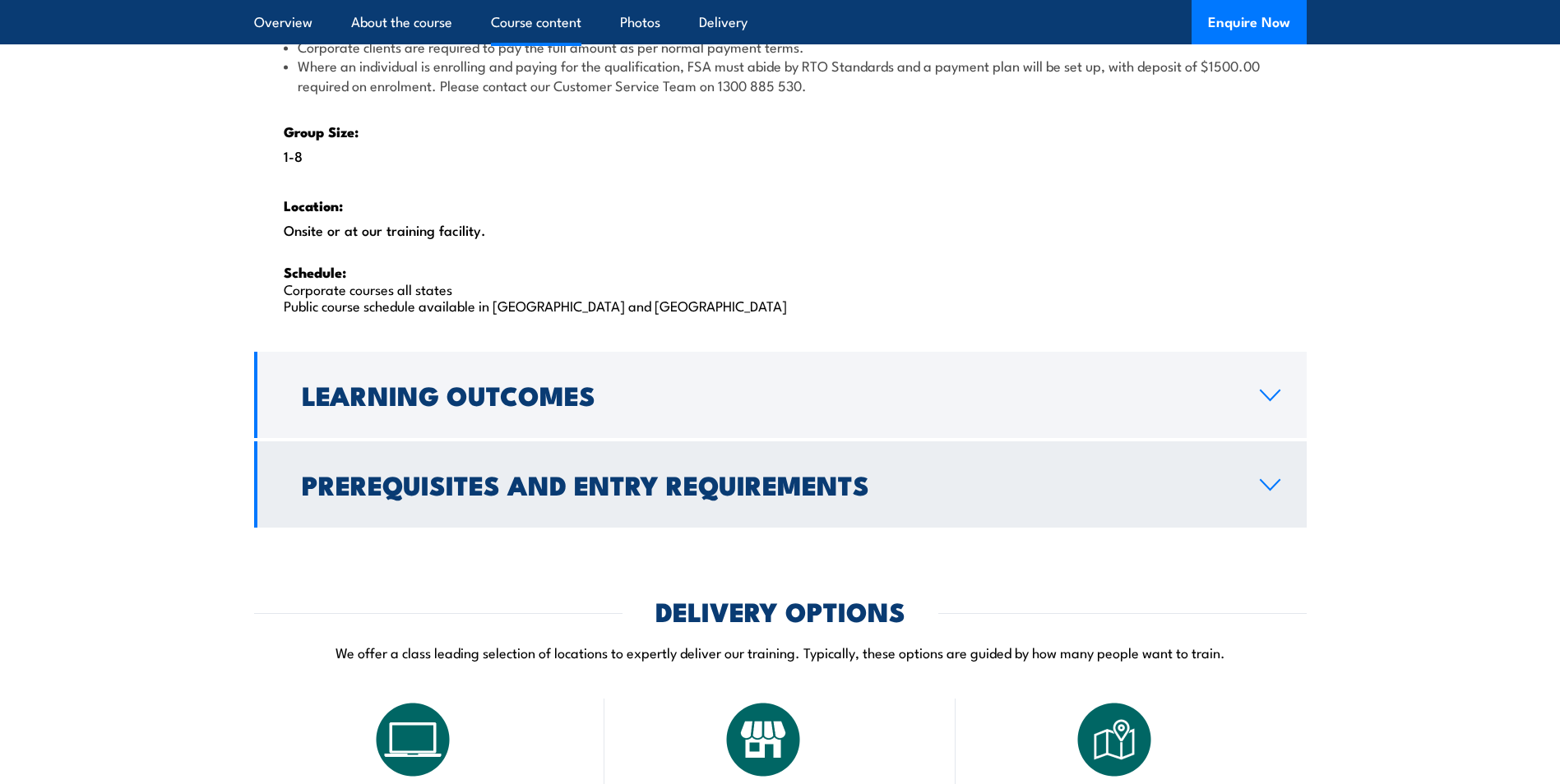
scroll to position [2219, 0]
